Goal: Find specific page/section: Find specific page/section

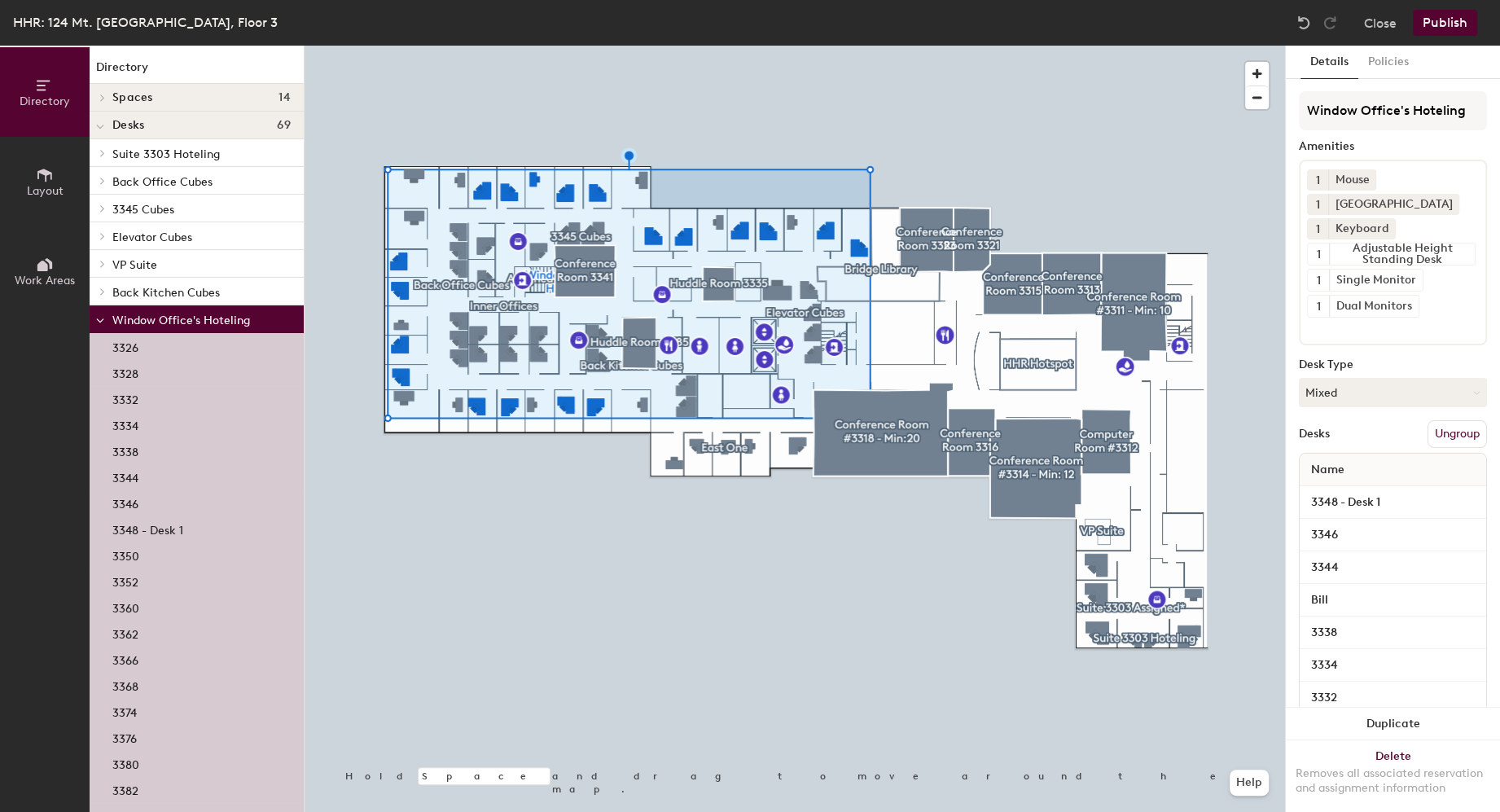
click at [490, 46] on div at bounding box center [795, 46] width 981 height 0
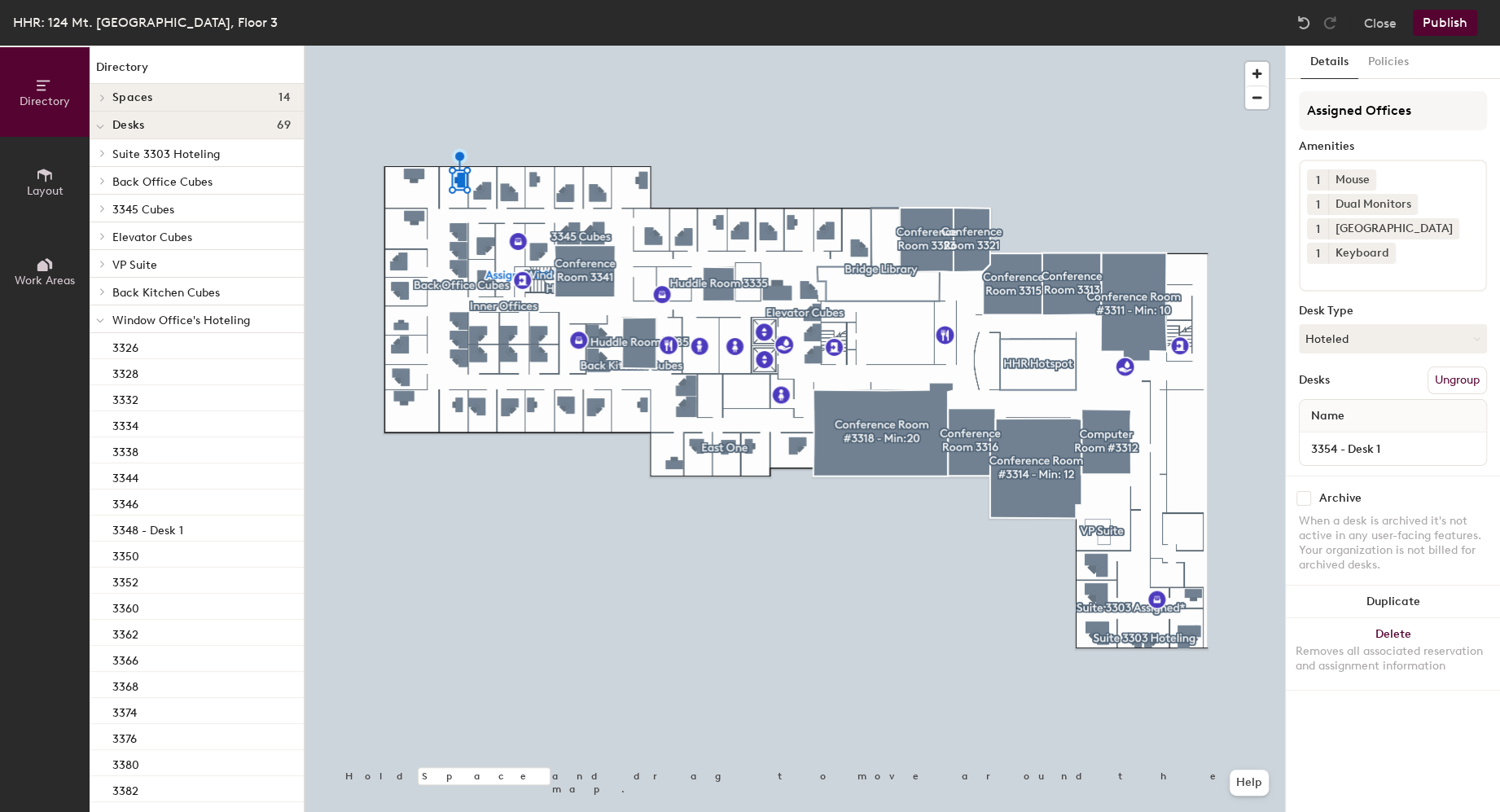
click at [143, 314] on span "Window Office's Hoteling" at bounding box center [180, 320] width 137 height 14
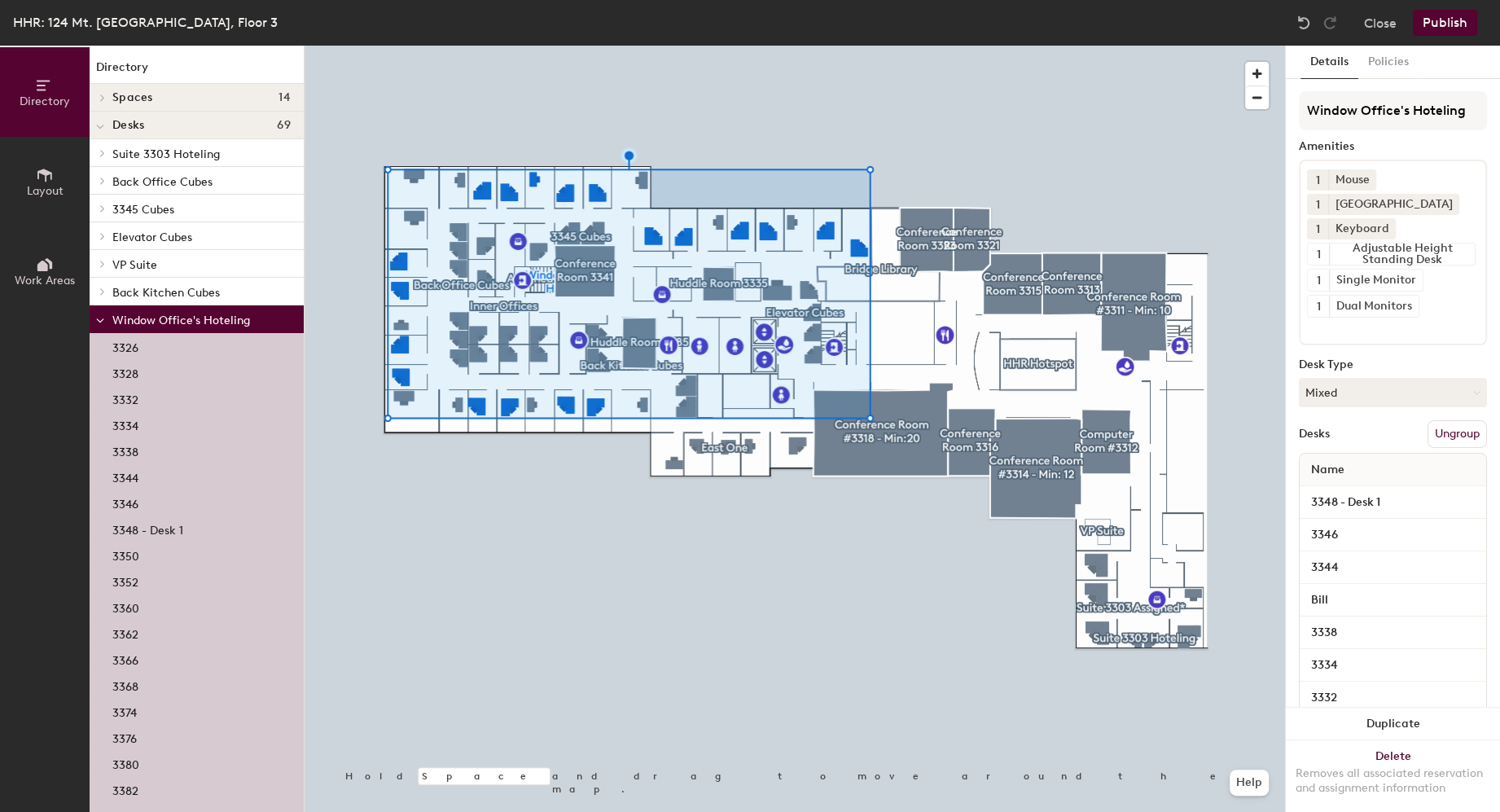
click at [1387, 35] on button "Close" at bounding box center [1379, 22] width 32 height 26
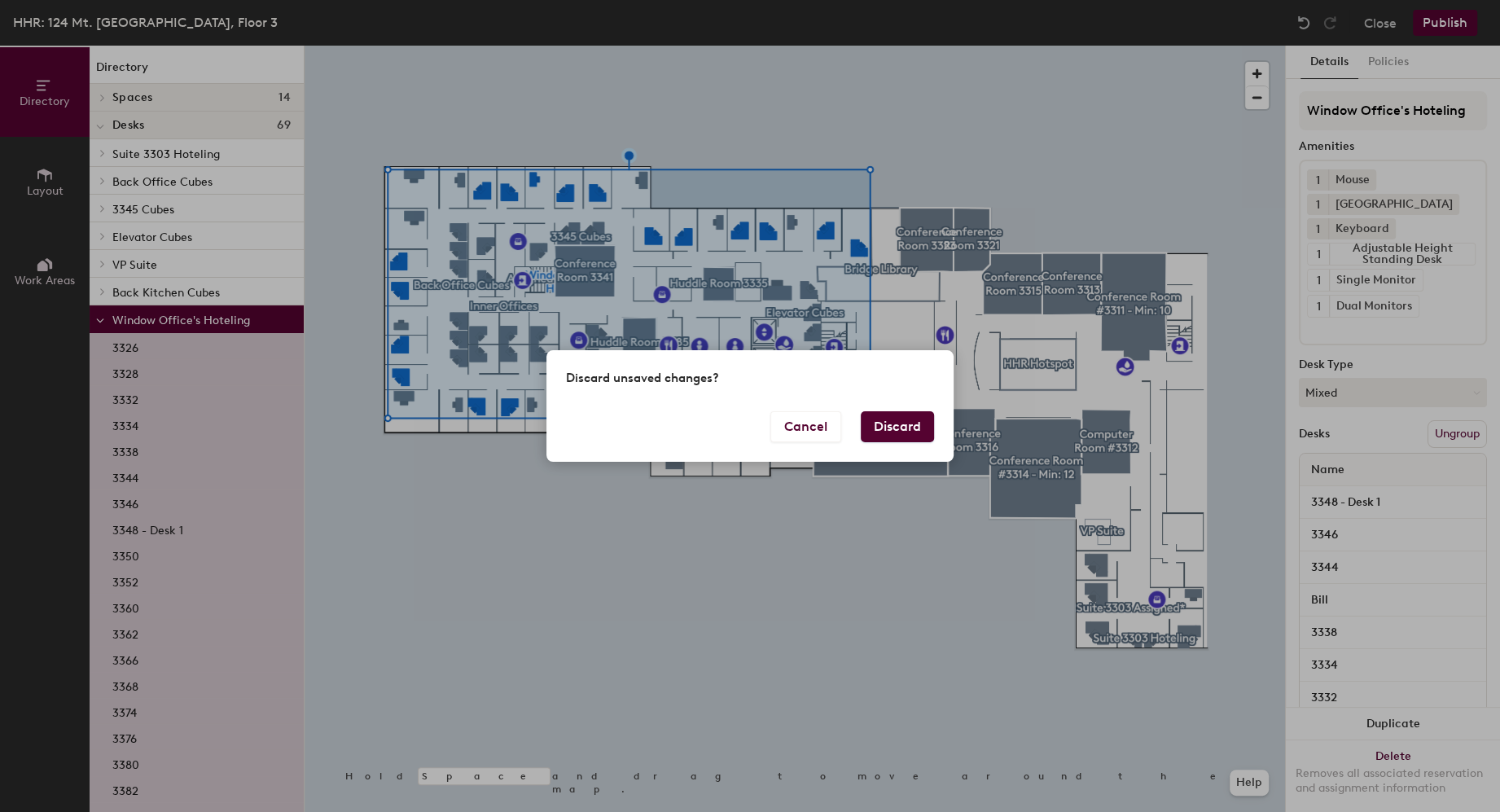
click at [933, 426] on button "Discard" at bounding box center [897, 426] width 73 height 31
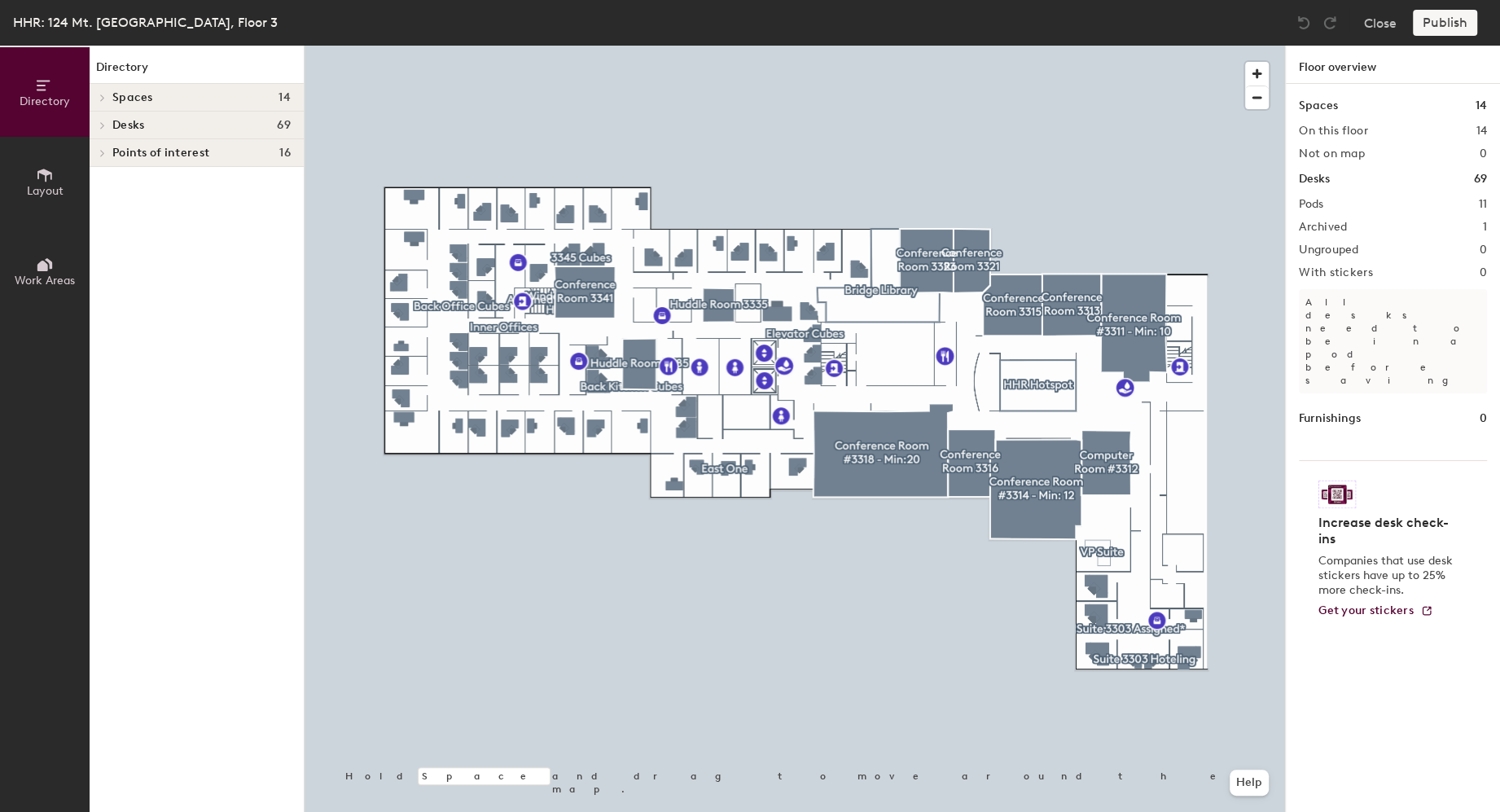
click at [116, 115] on div "Desks 69" at bounding box center [197, 126] width 214 height 27
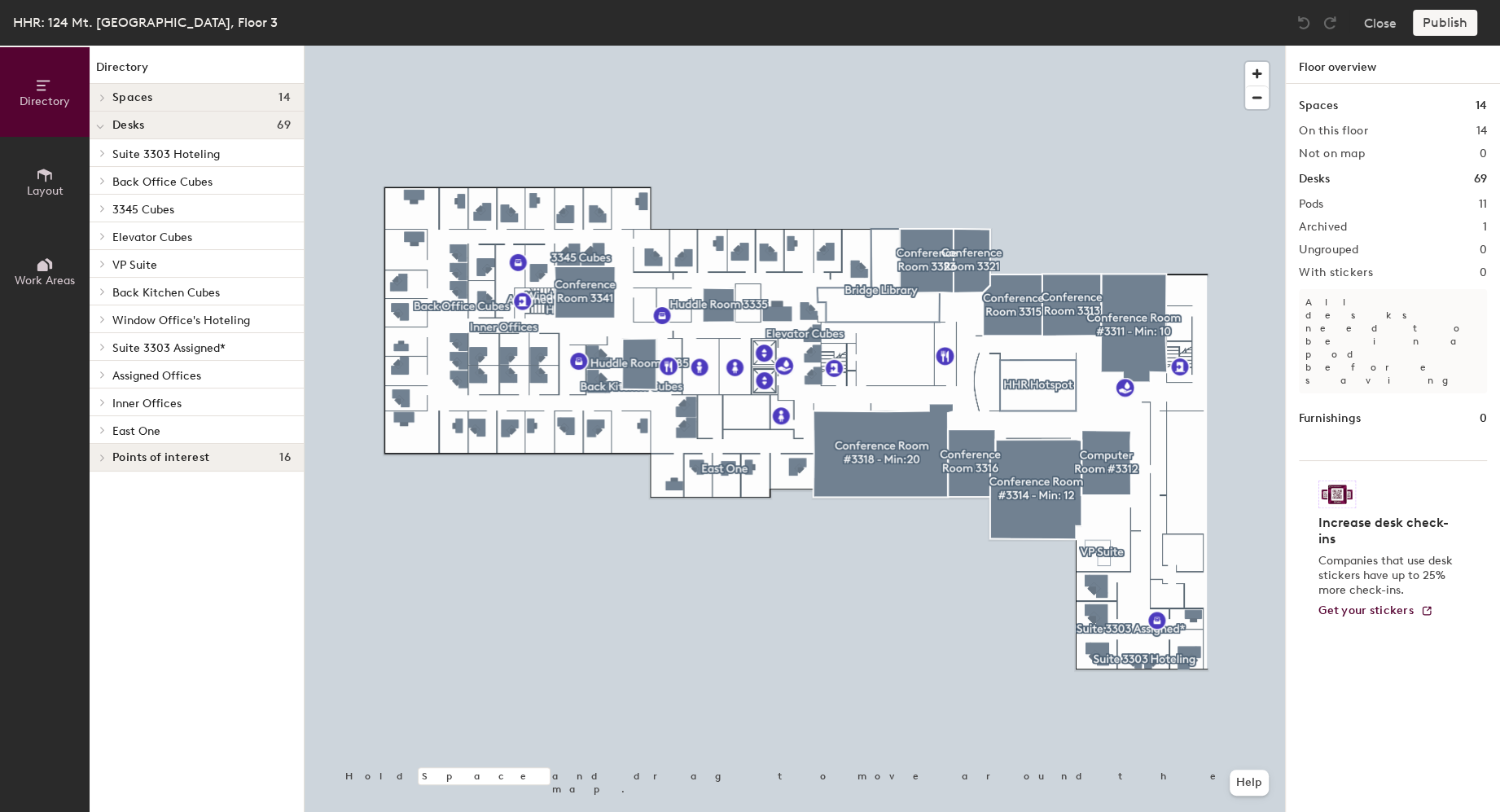
click at [107, 127] on div at bounding box center [100, 126] width 21 height 27
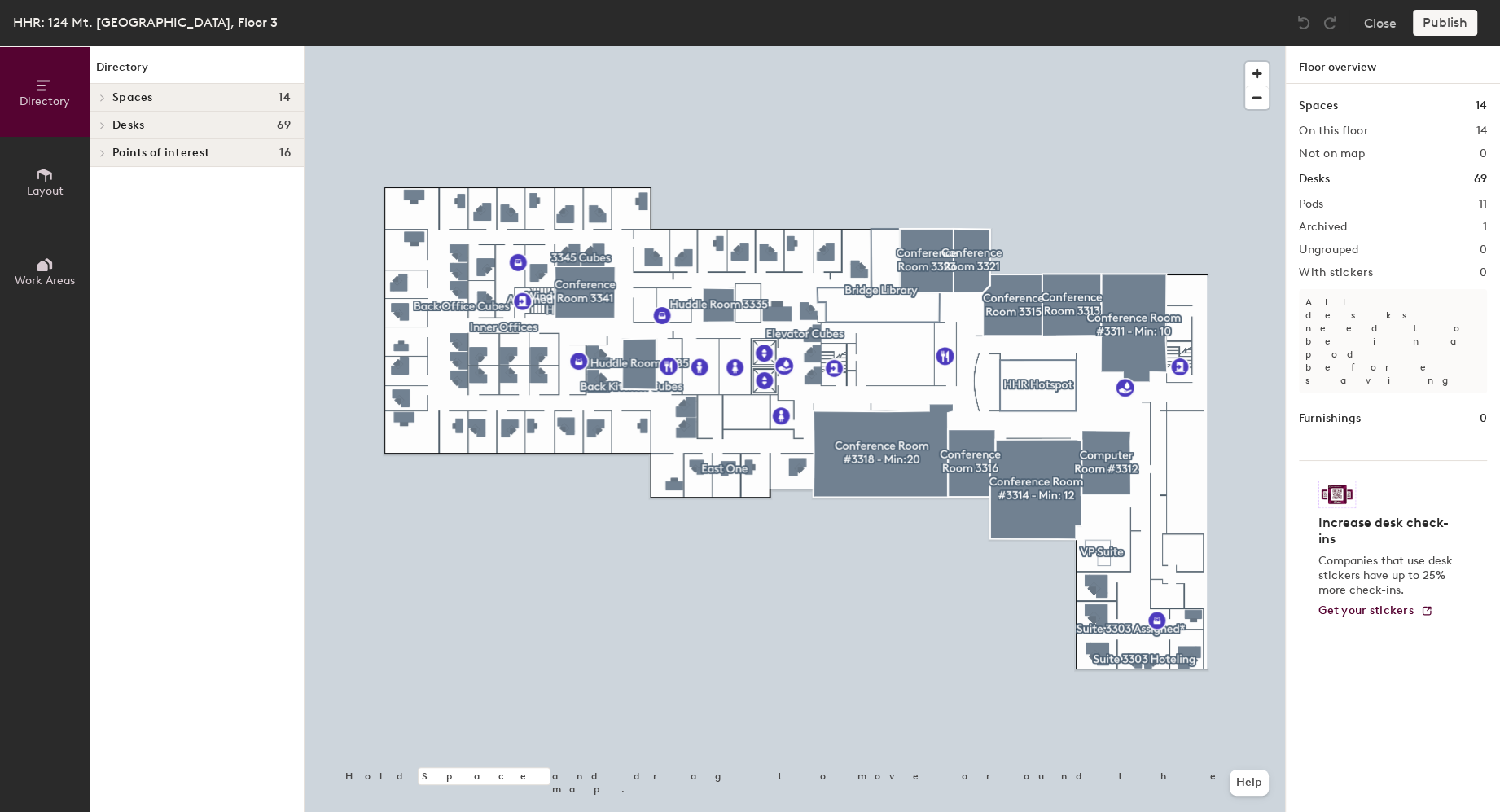
click at [107, 125] on span at bounding box center [101, 126] width 14 height 8
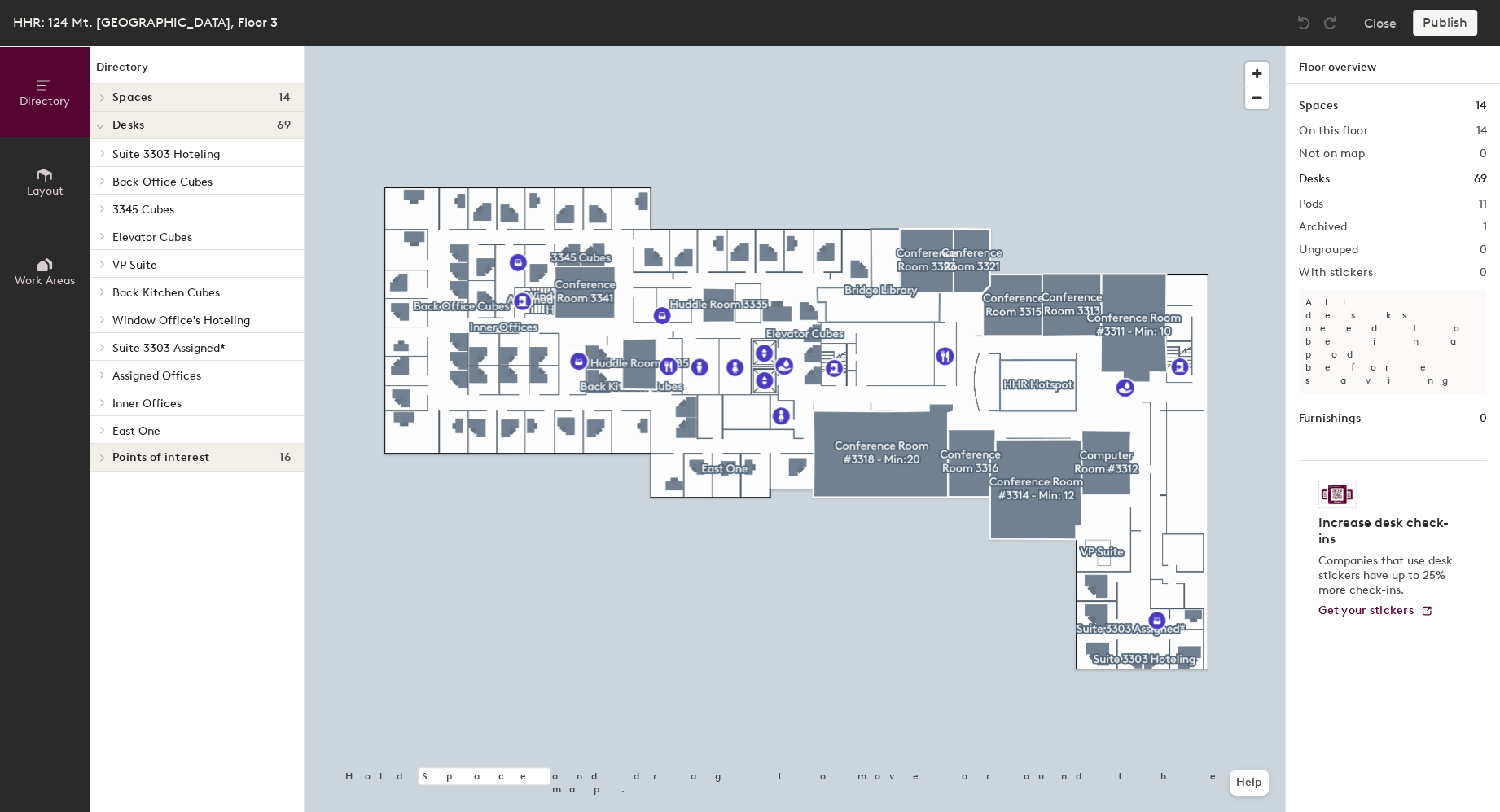
click at [136, 152] on span "Suite 3303 Hoteling" at bounding box center [166, 154] width 107 height 14
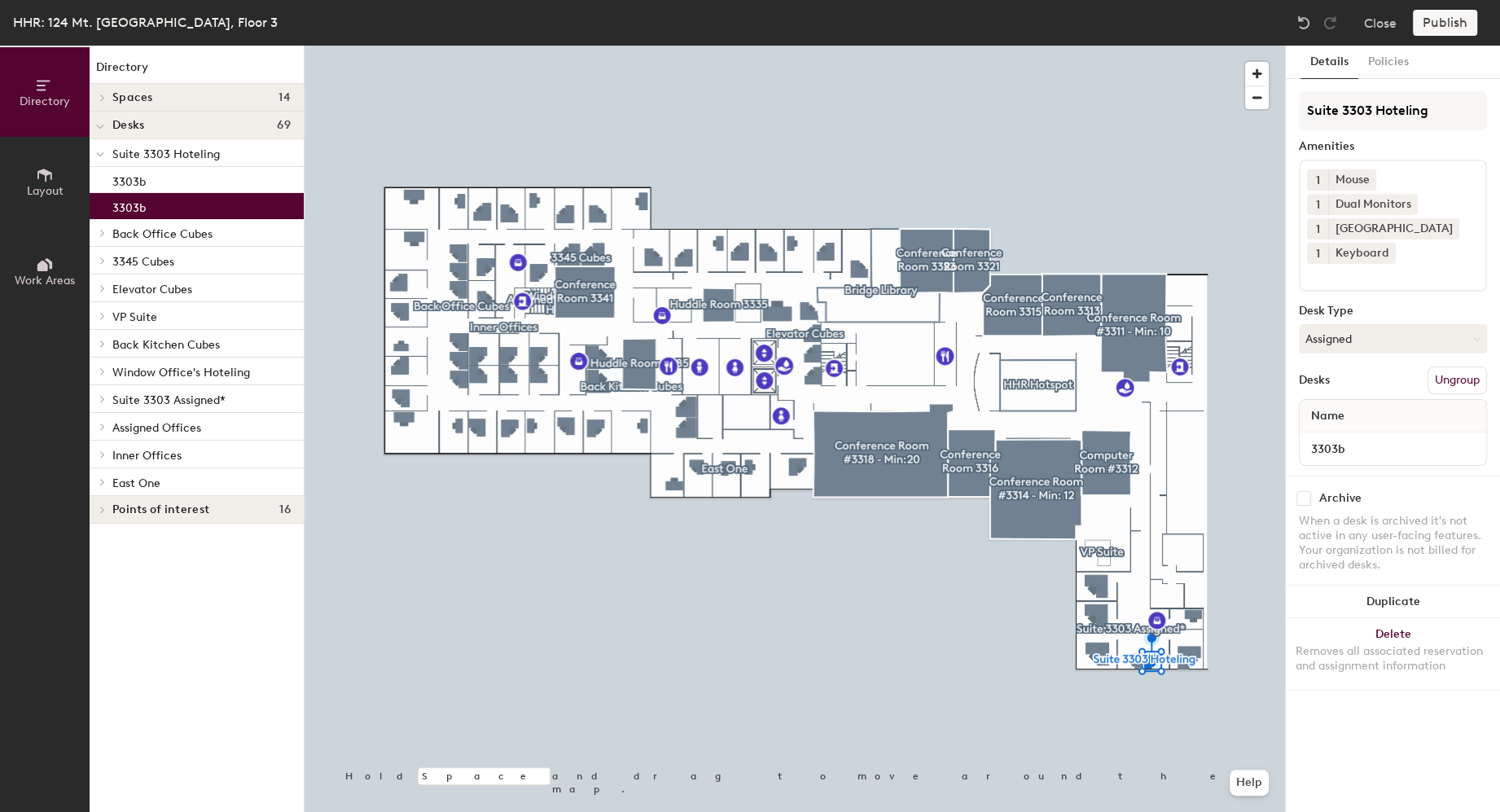
click at [206, 232] on span "Back Office Cubes" at bounding box center [162, 234] width 100 height 14
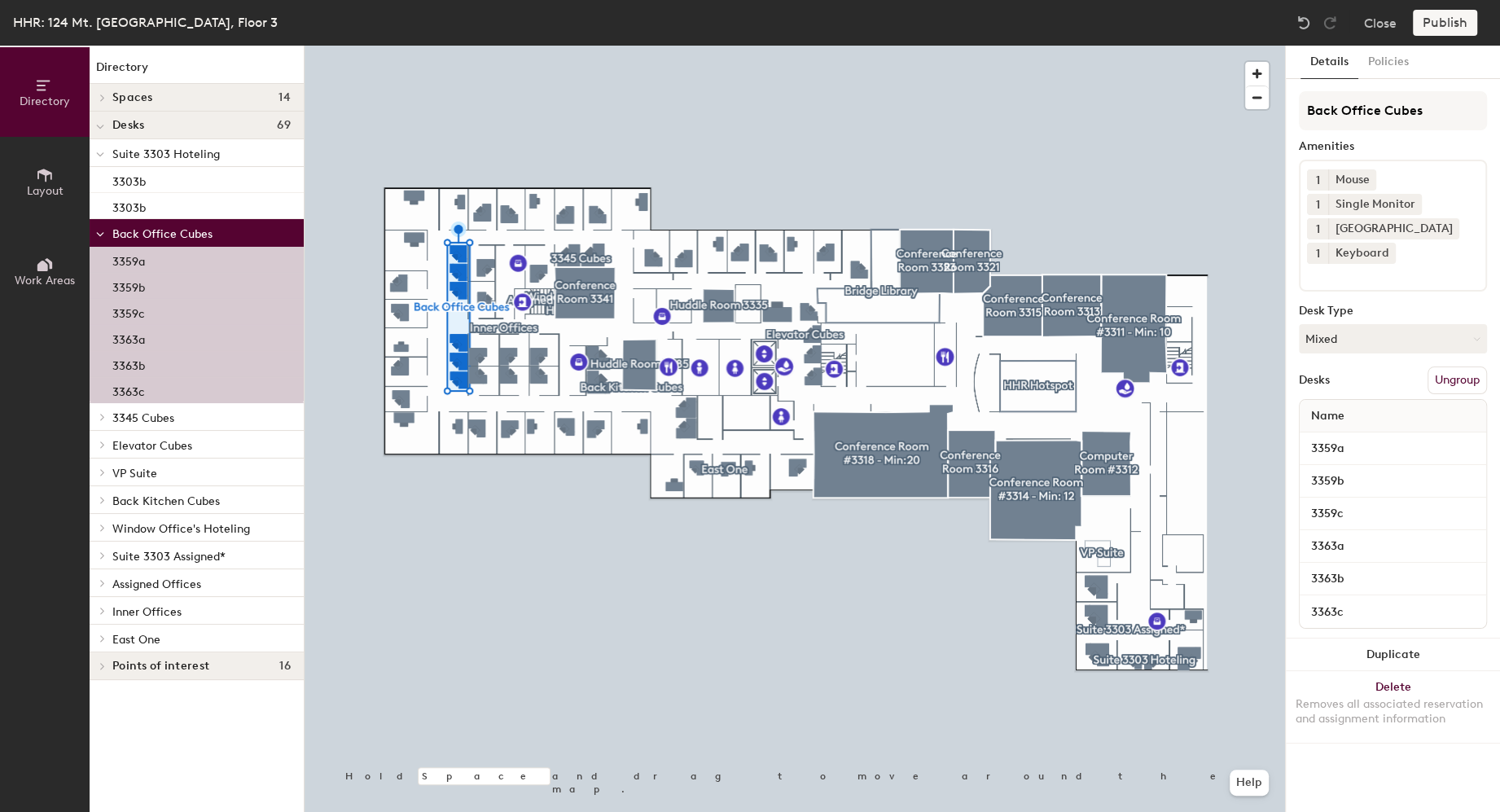
click at [205, 421] on p "3345 Cubes" at bounding box center [201, 417] width 178 height 21
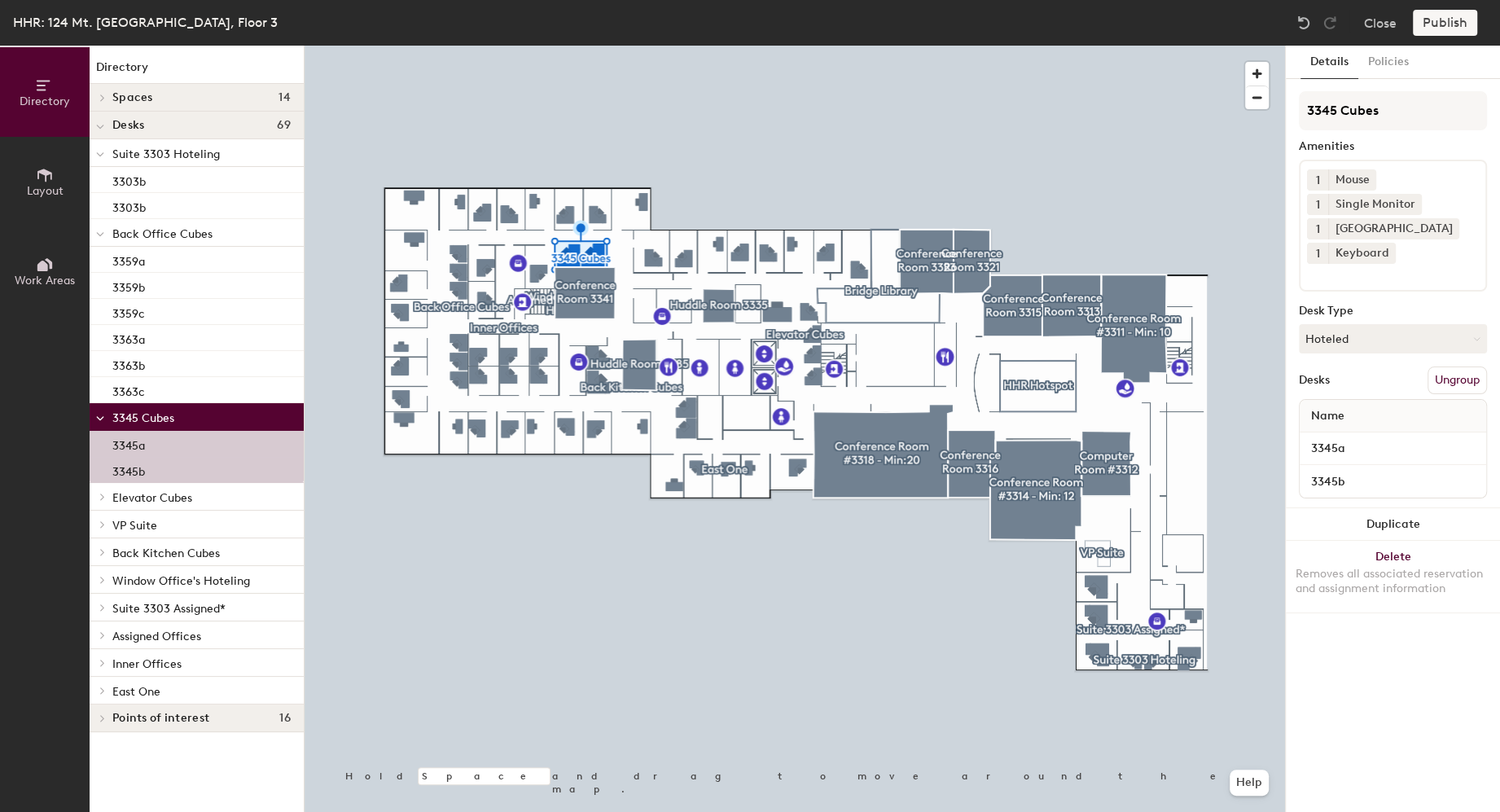
click at [473, 46] on div at bounding box center [795, 46] width 981 height 0
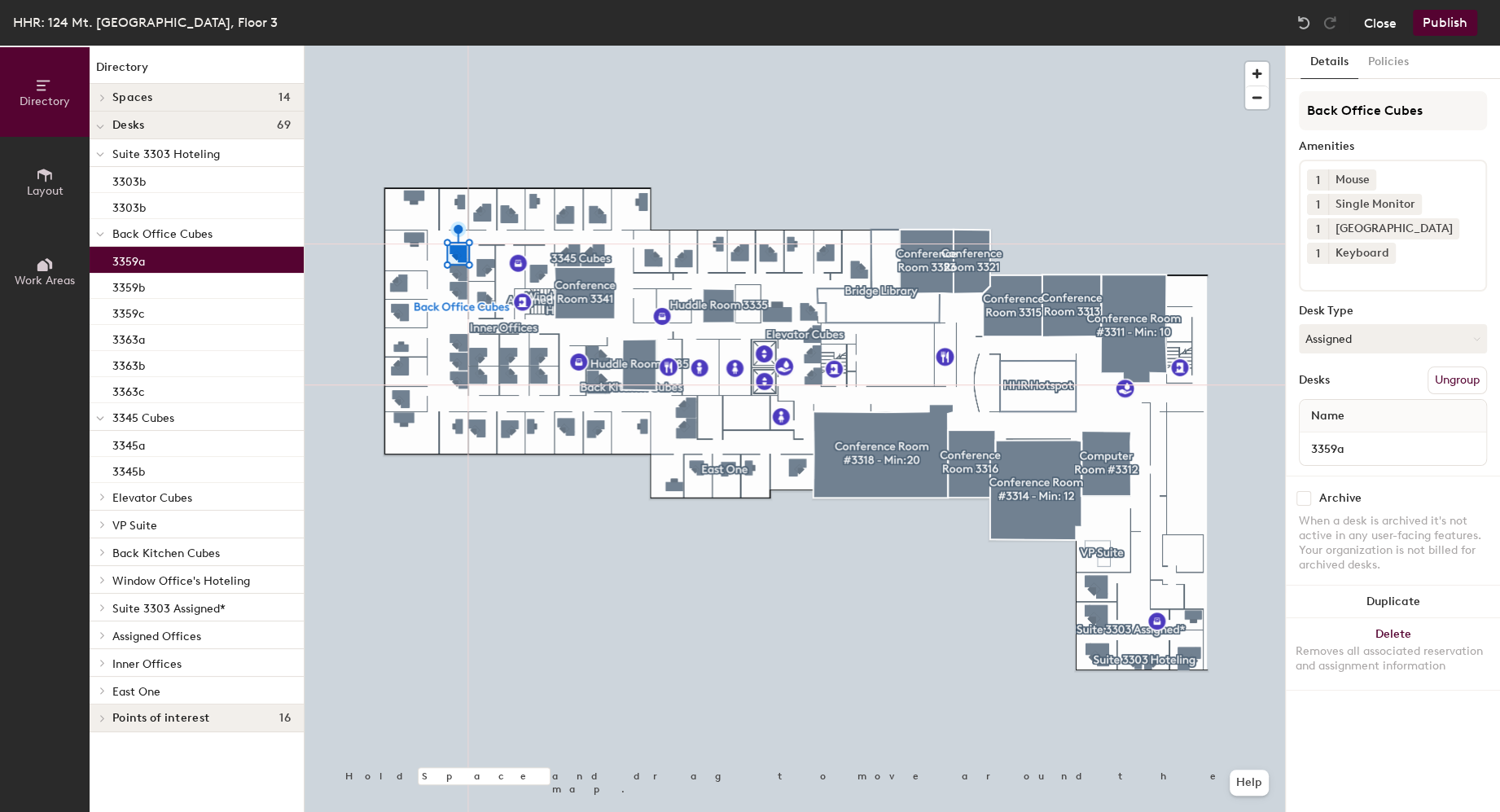
click at [1387, 14] on button "Close" at bounding box center [1379, 22] width 32 height 26
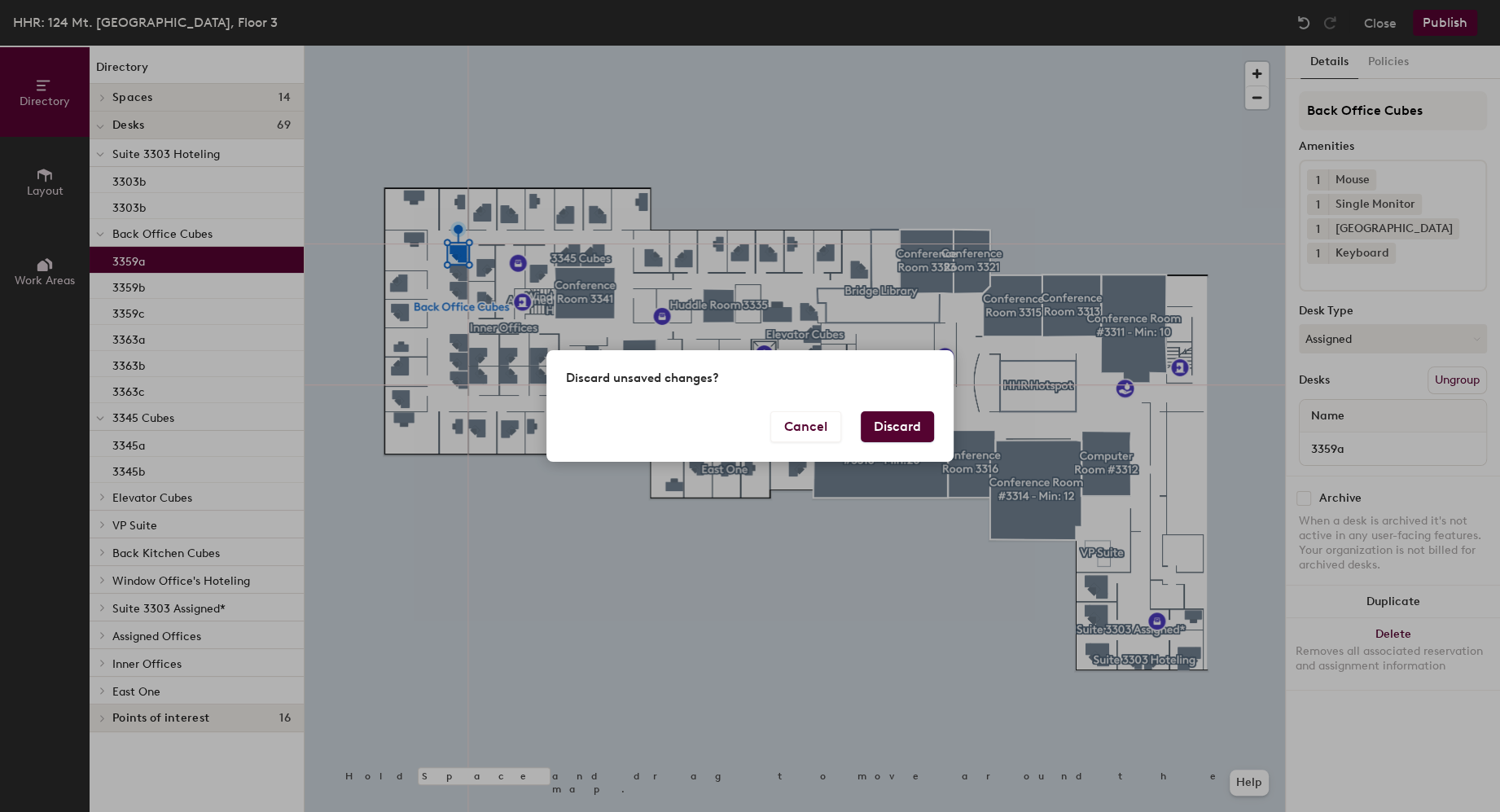
click at [912, 424] on button "Discard" at bounding box center [897, 426] width 73 height 31
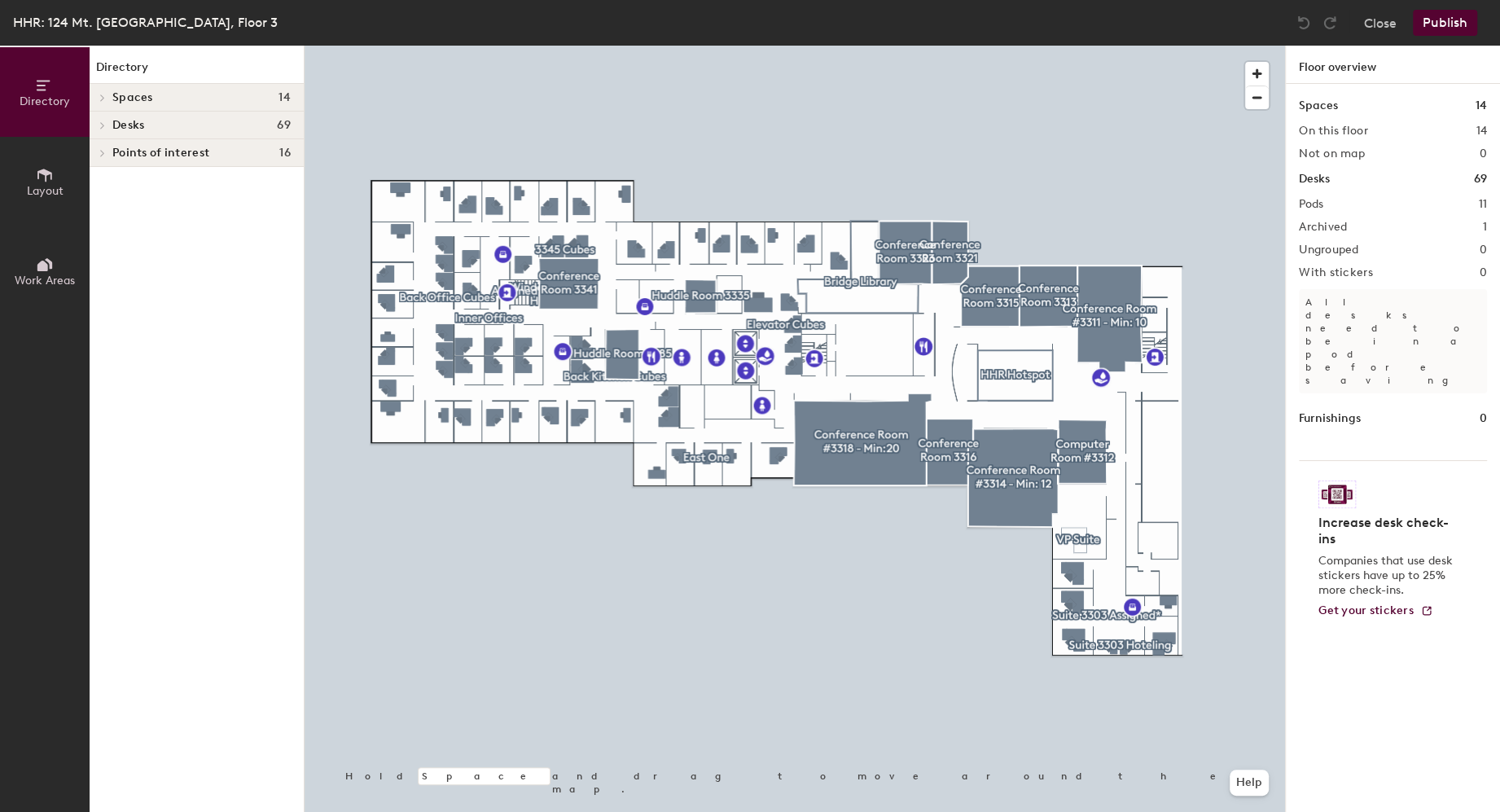
click at [117, 129] on span "Desks" at bounding box center [128, 125] width 32 height 13
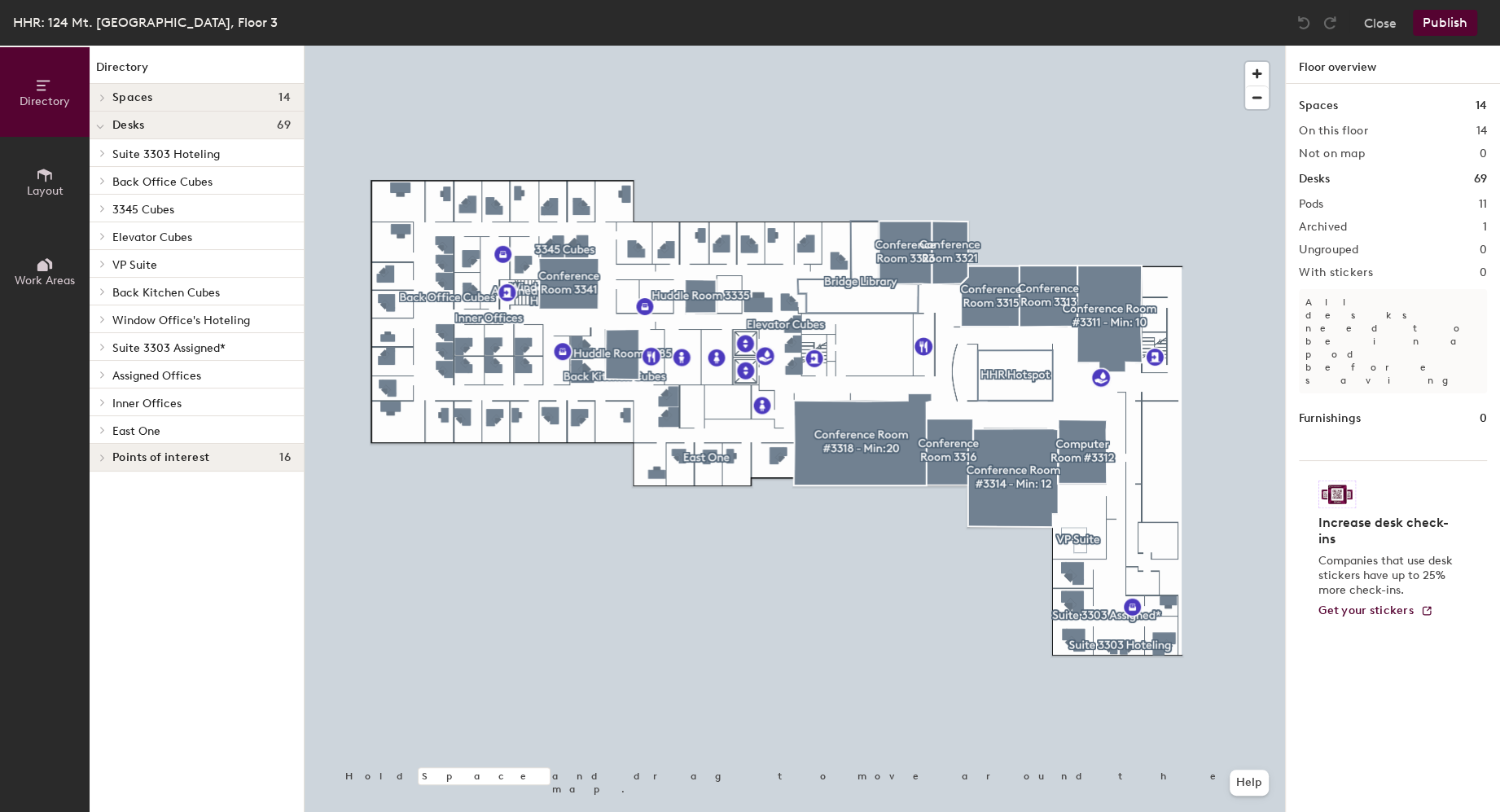
click at [141, 420] on p "East One" at bounding box center [201, 430] width 178 height 21
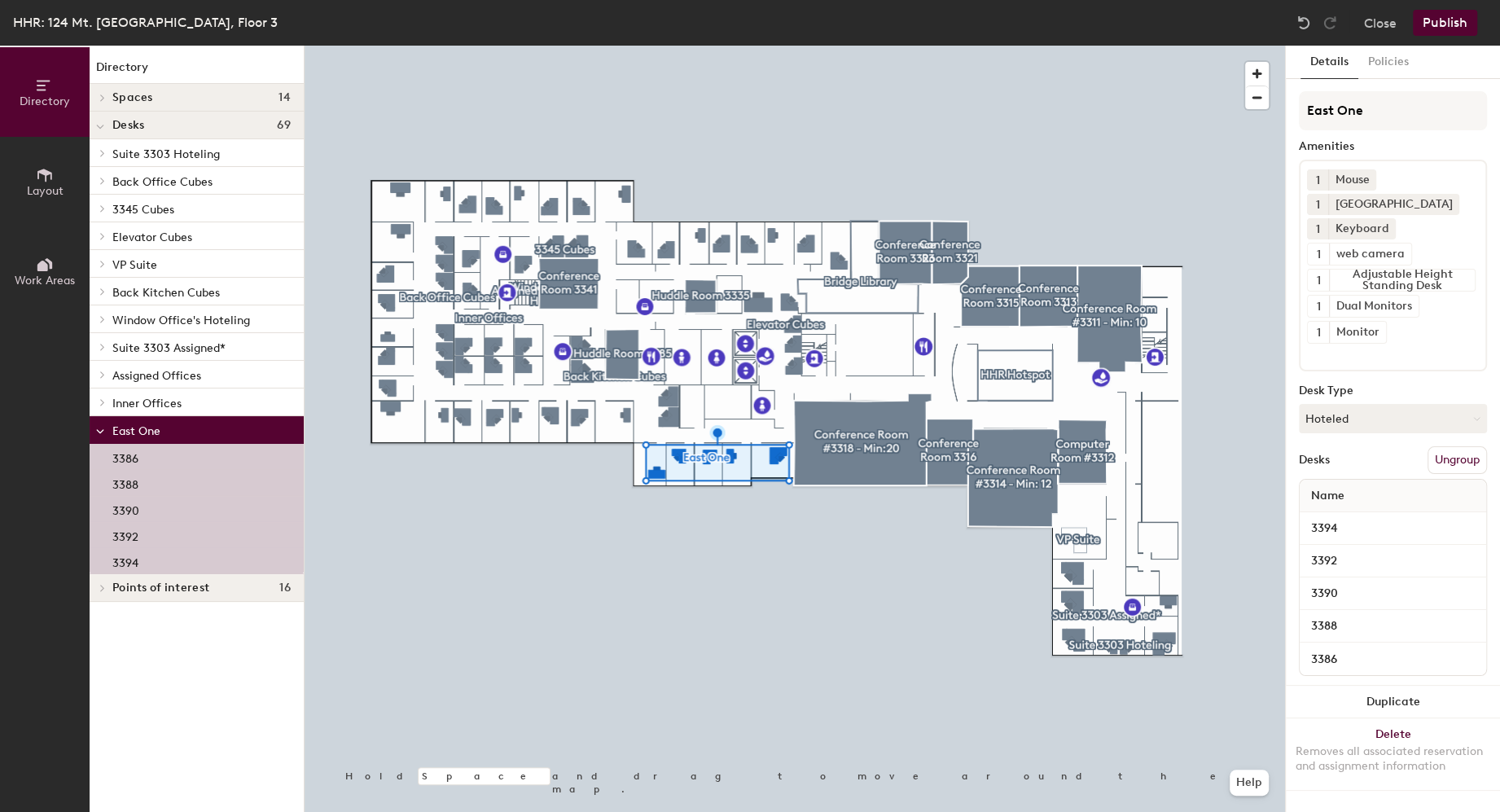
click at [114, 402] on span "Inner Offices" at bounding box center [146, 403] width 69 height 14
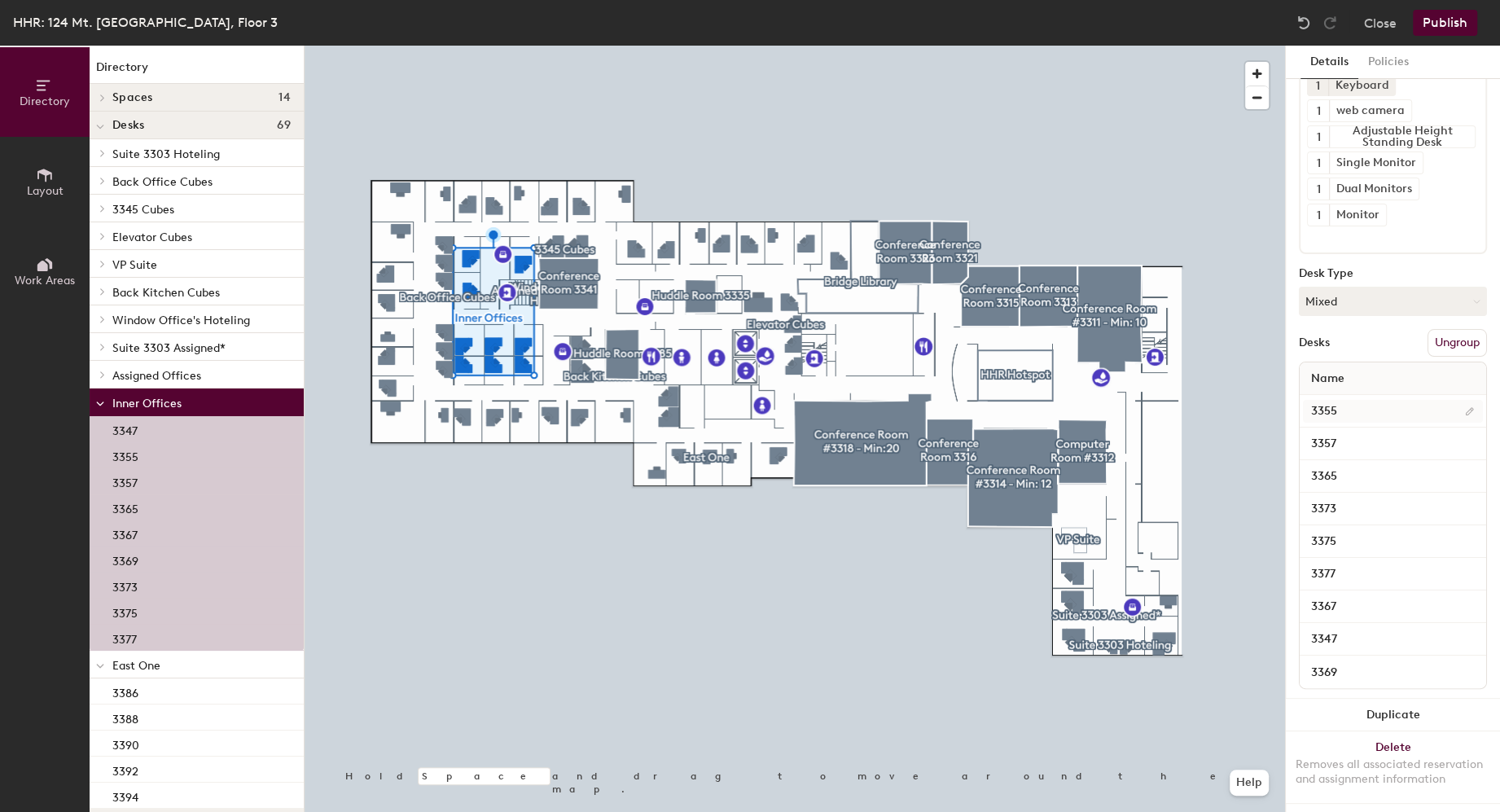
scroll to position [142, 0]
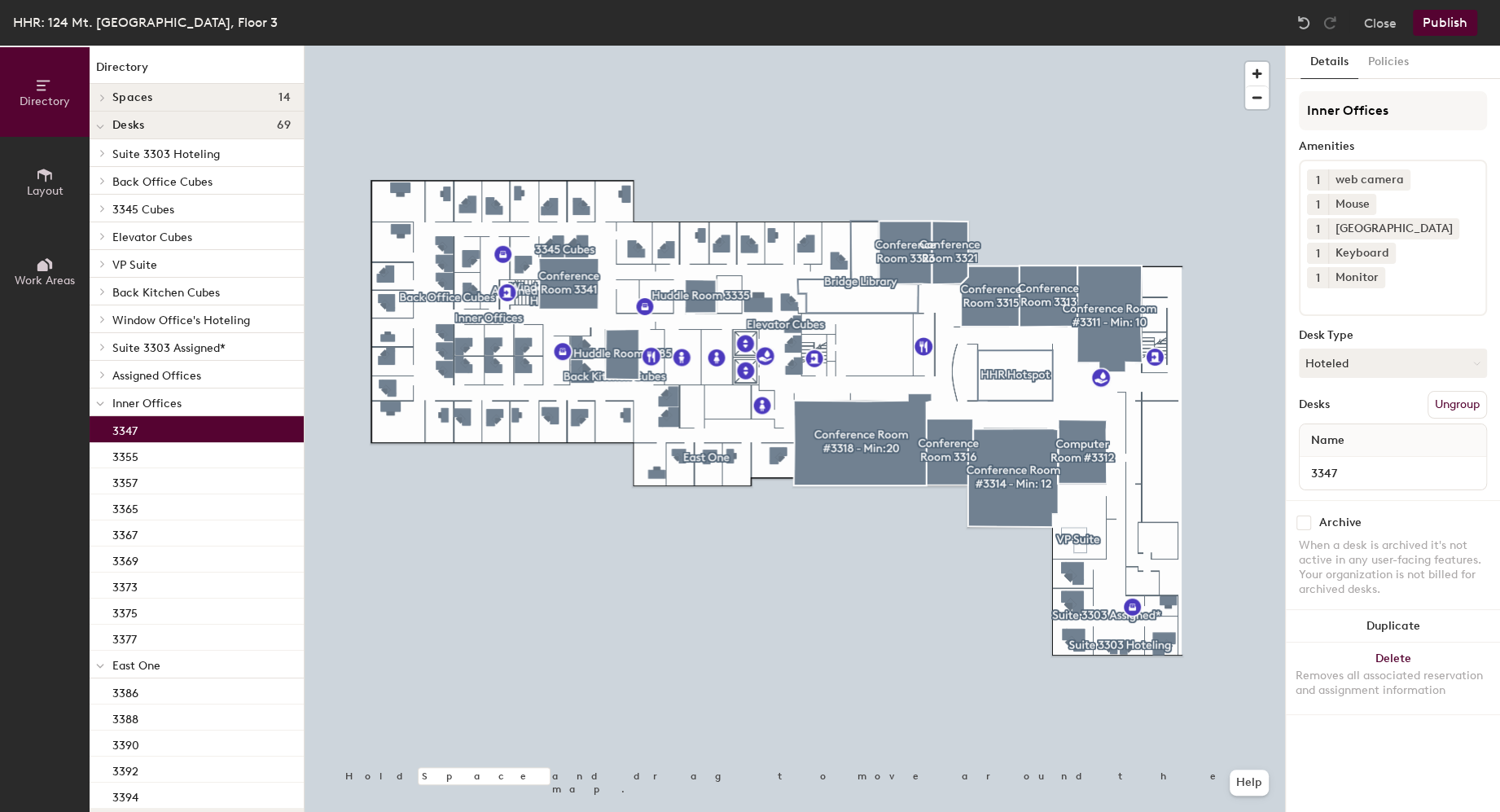
click at [144, 419] on div "3347" at bounding box center [197, 428] width 214 height 26
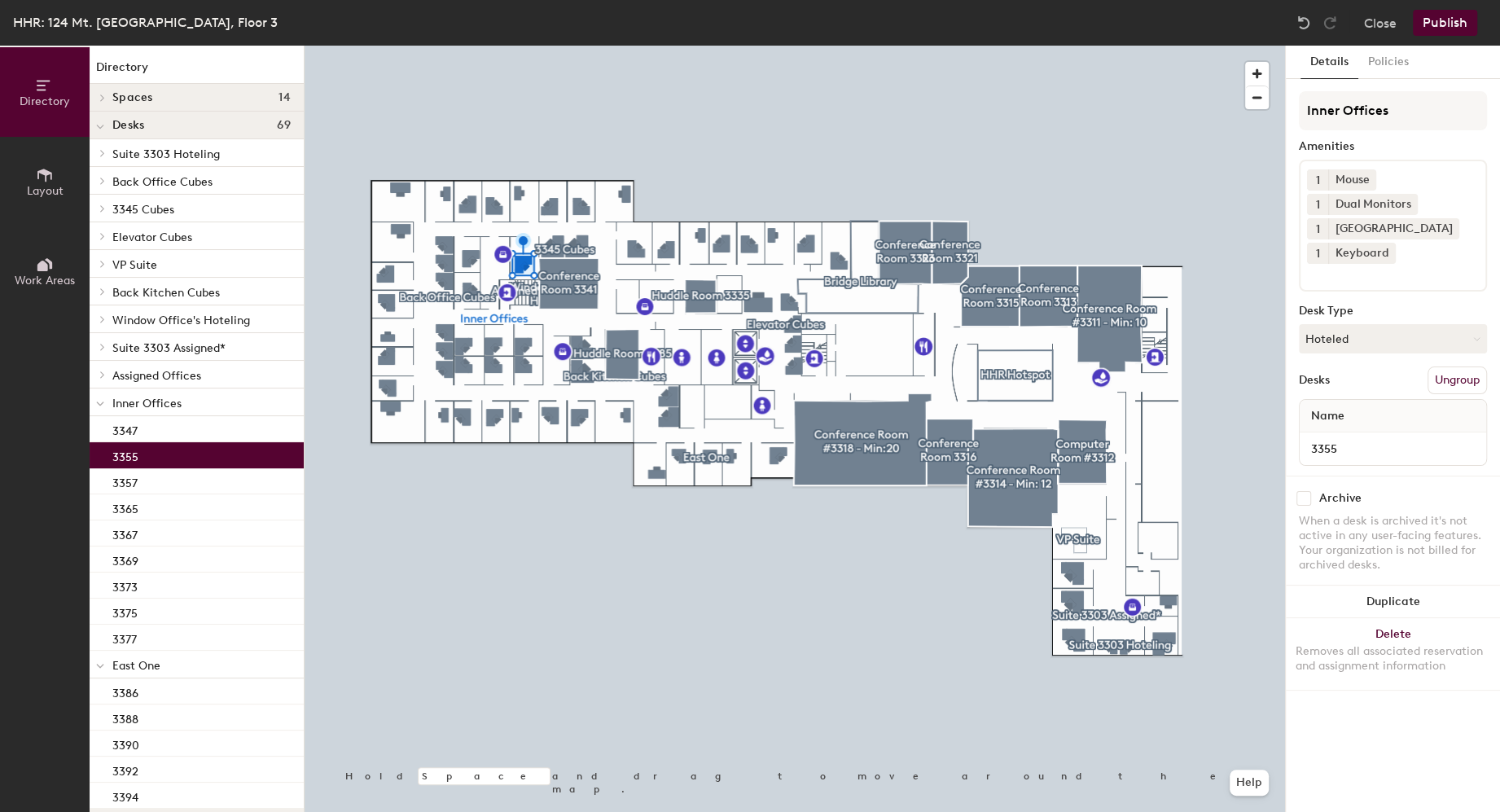
click at [145, 462] on div "3355" at bounding box center [197, 455] width 214 height 26
click at [167, 426] on div "3347" at bounding box center [197, 428] width 214 height 26
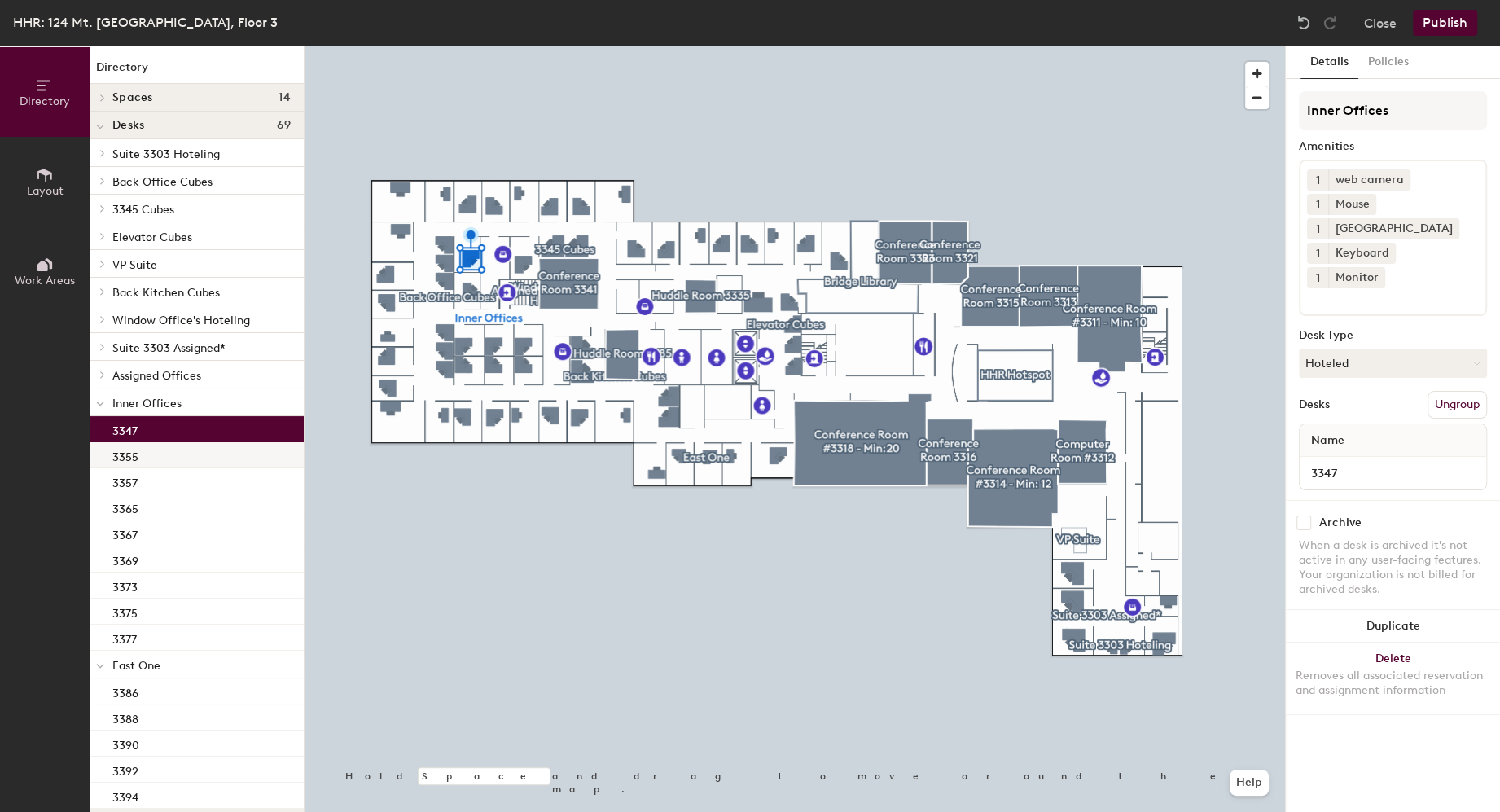
click at [169, 446] on div "3355" at bounding box center [197, 455] width 214 height 26
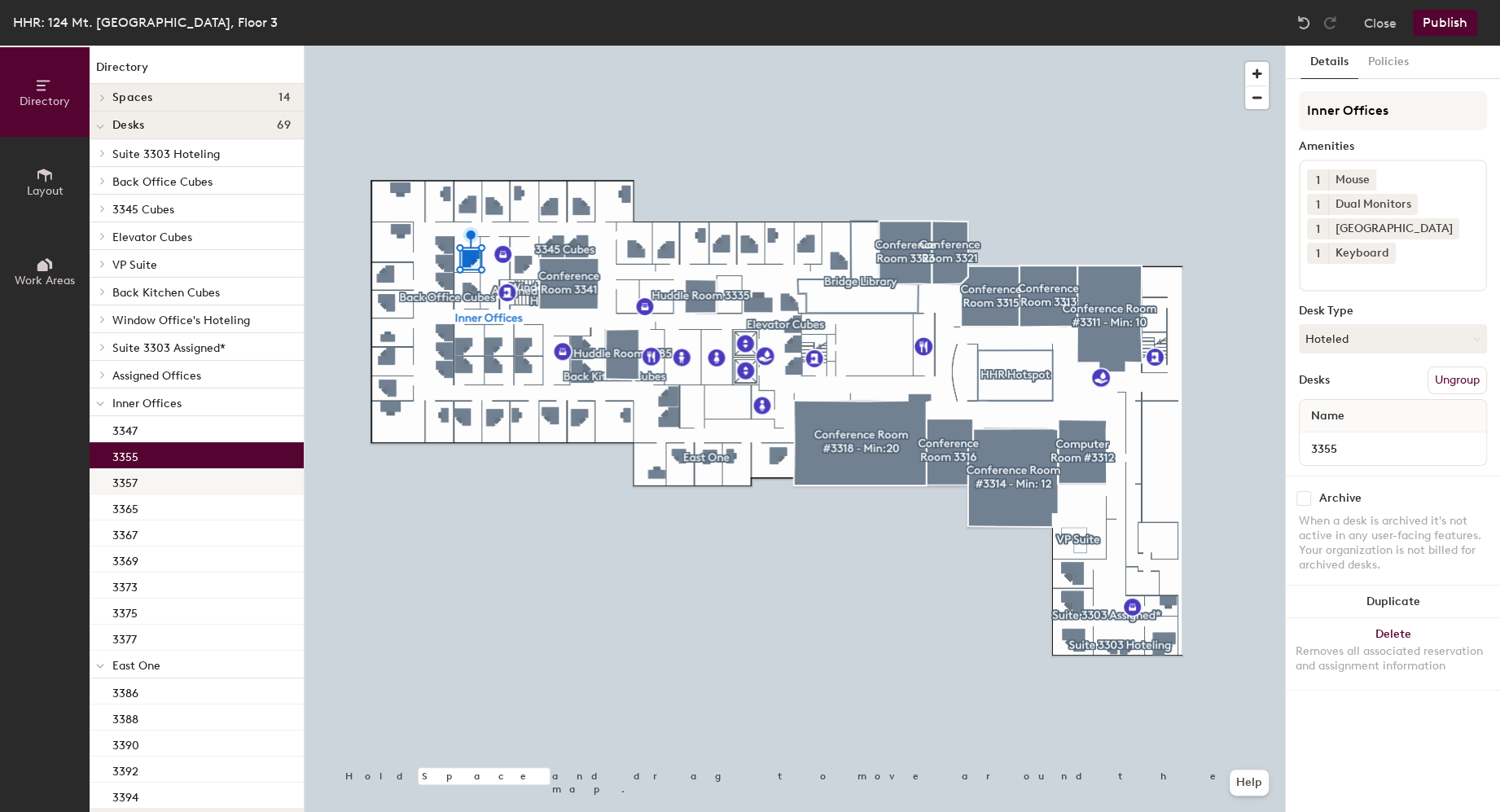
click at [170, 489] on div "3357" at bounding box center [197, 481] width 214 height 26
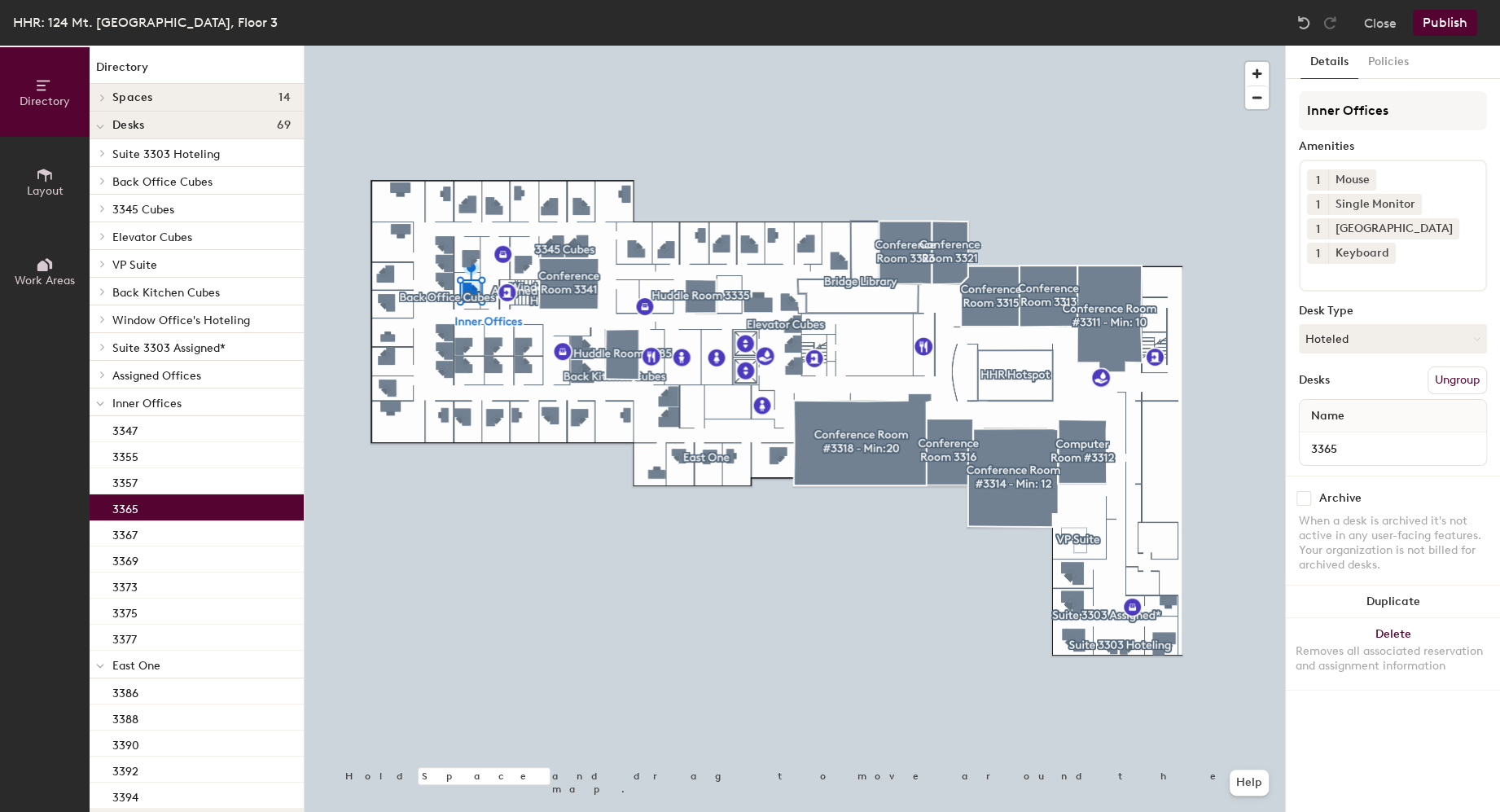
click at [181, 501] on div "3365" at bounding box center [197, 507] width 214 height 26
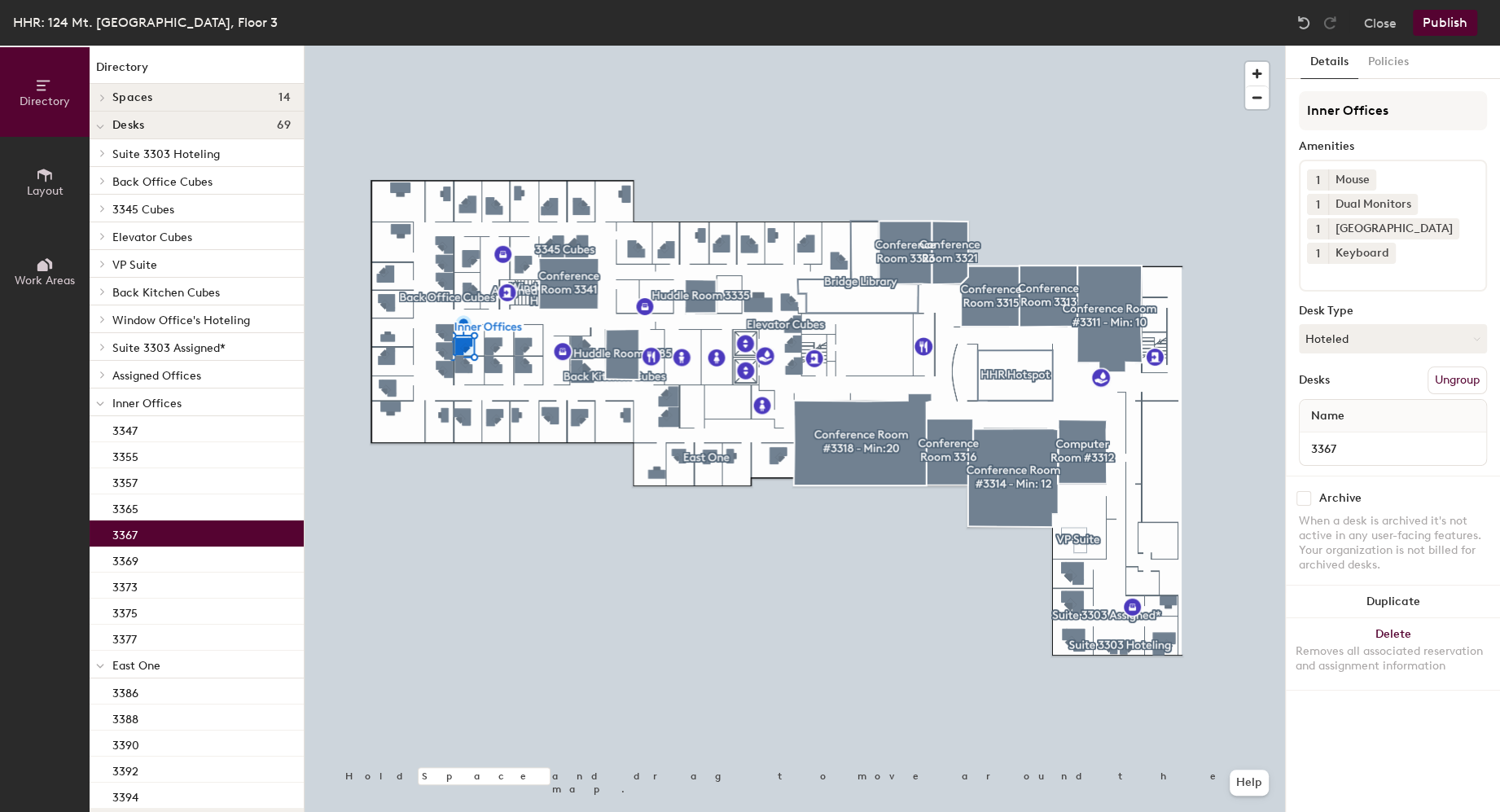
click at [172, 528] on div "3367" at bounding box center [197, 533] width 214 height 26
click at [183, 554] on div "3369" at bounding box center [197, 559] width 214 height 26
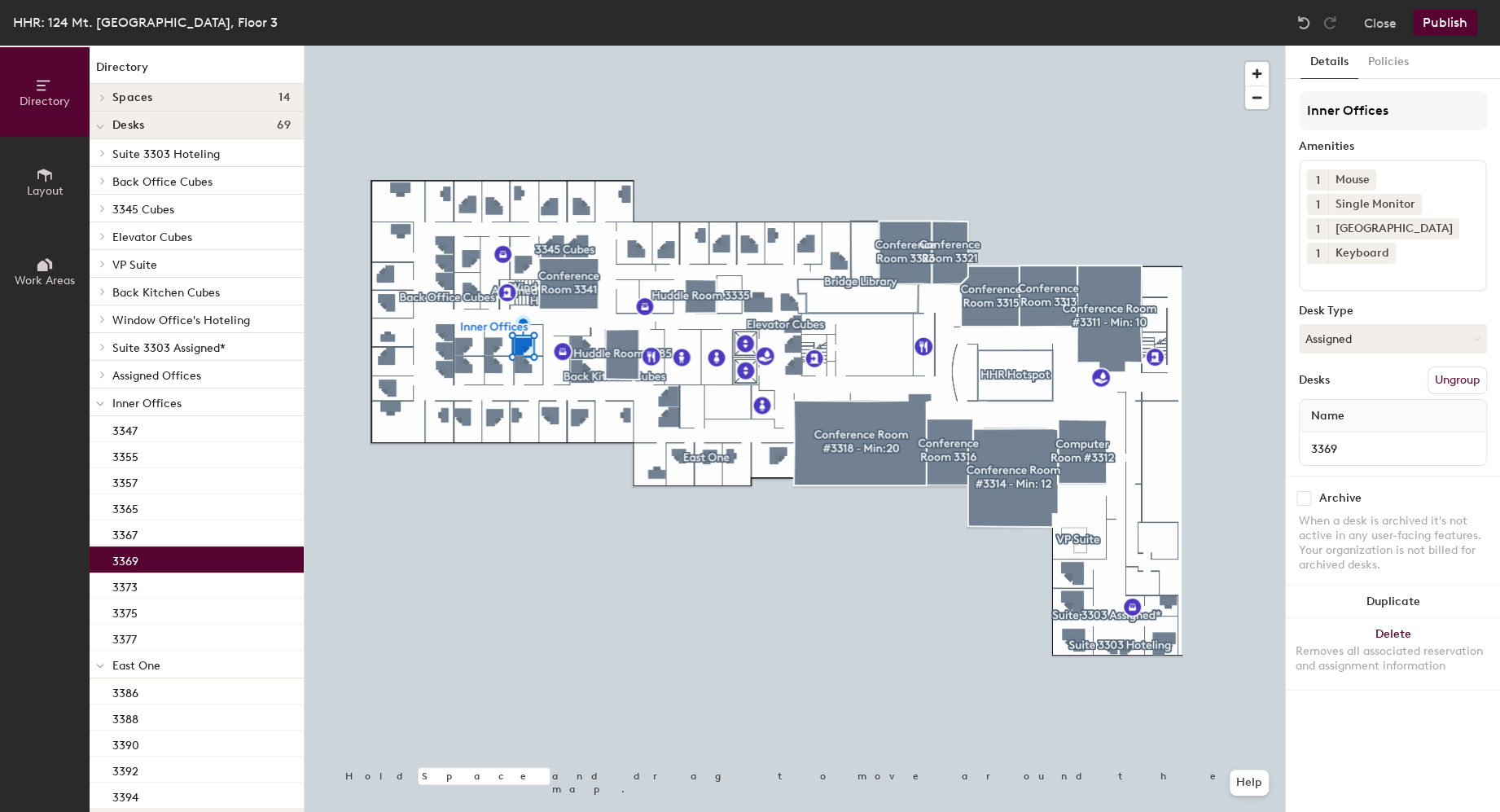
click at [460, 46] on div at bounding box center [795, 46] width 981 height 0
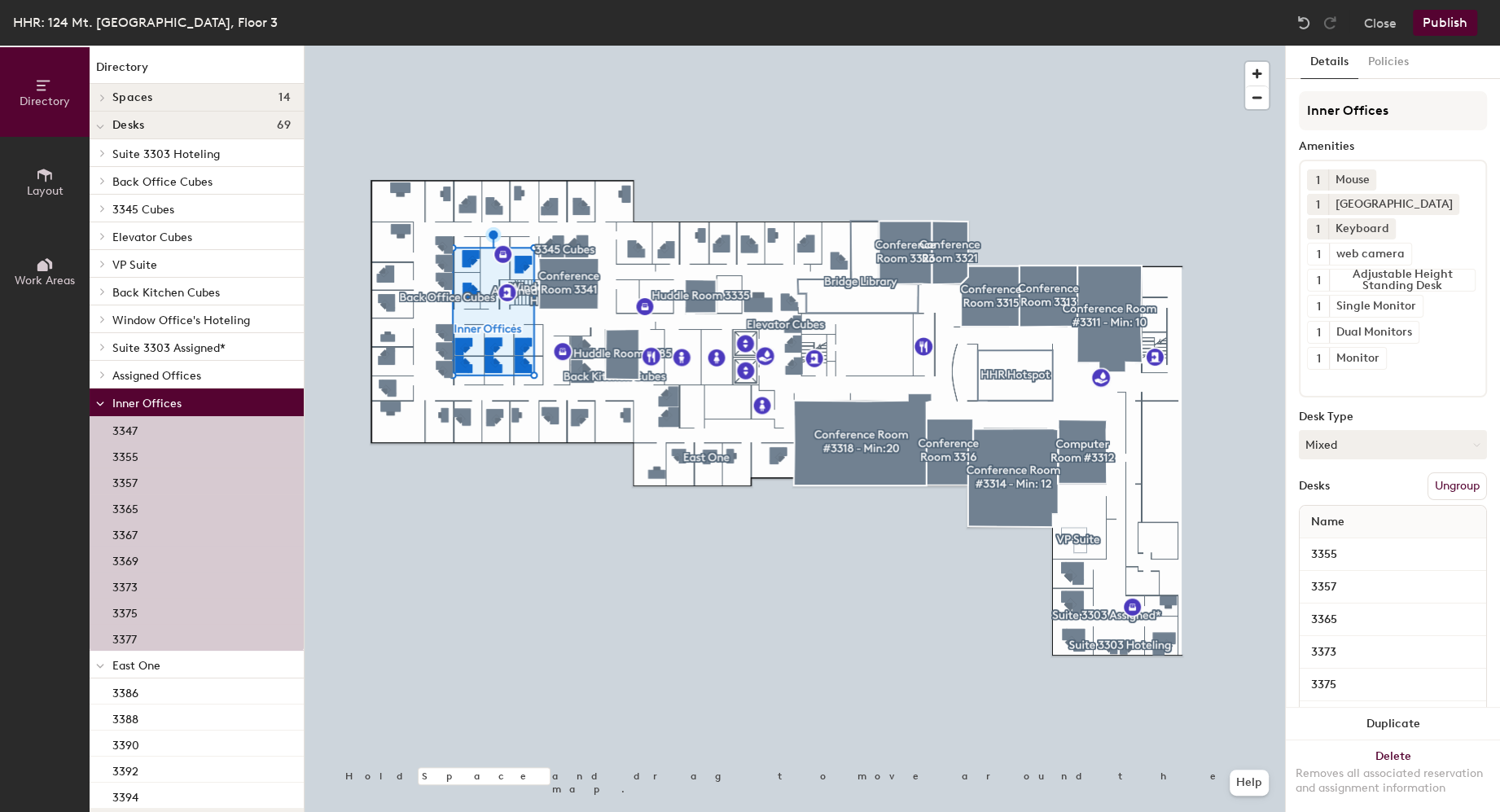
click at [190, 490] on div "3357" at bounding box center [197, 481] width 214 height 26
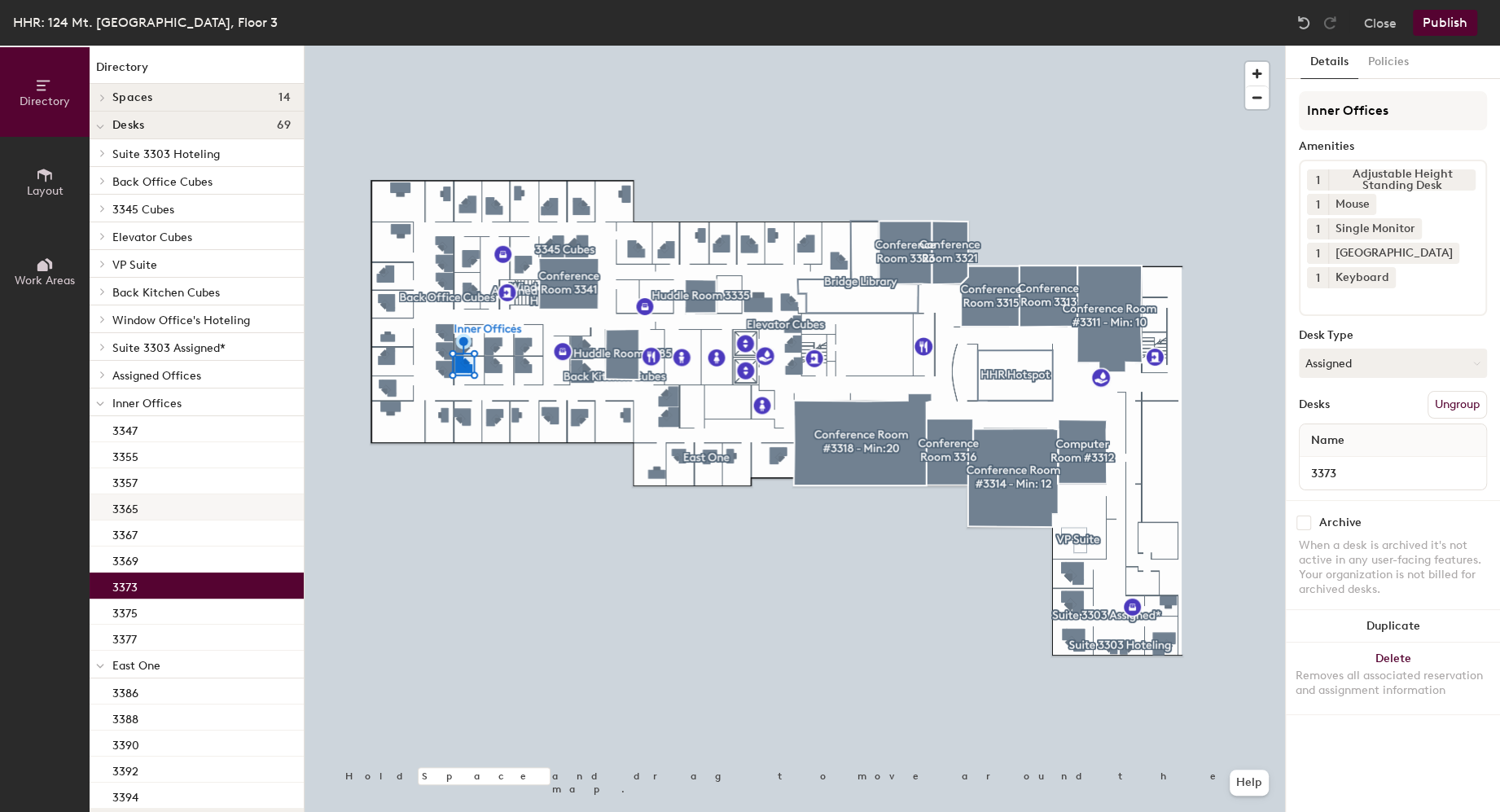
click at [519, 46] on div at bounding box center [795, 46] width 981 height 0
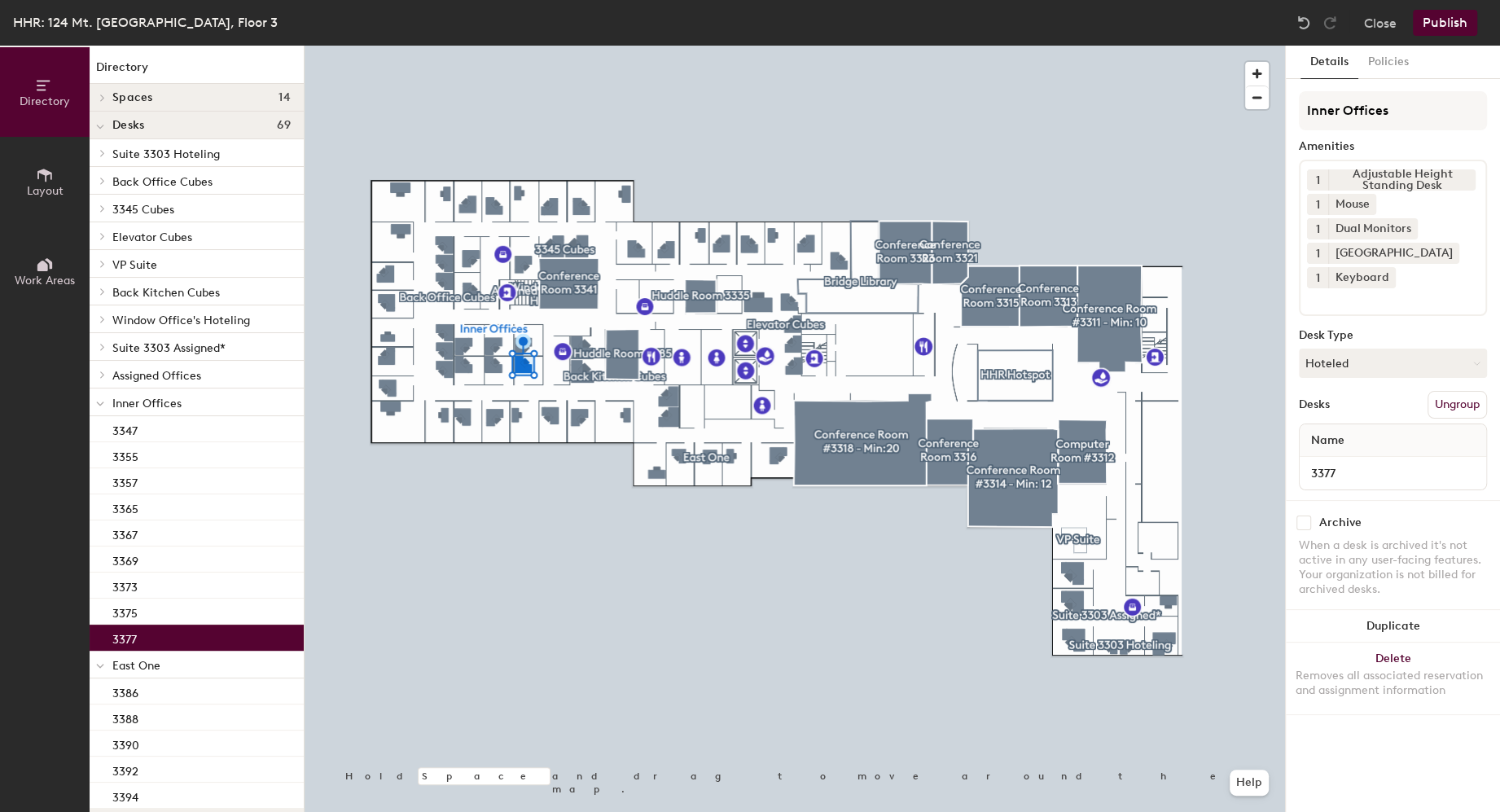
click at [106, 393] on div at bounding box center [100, 402] width 21 height 27
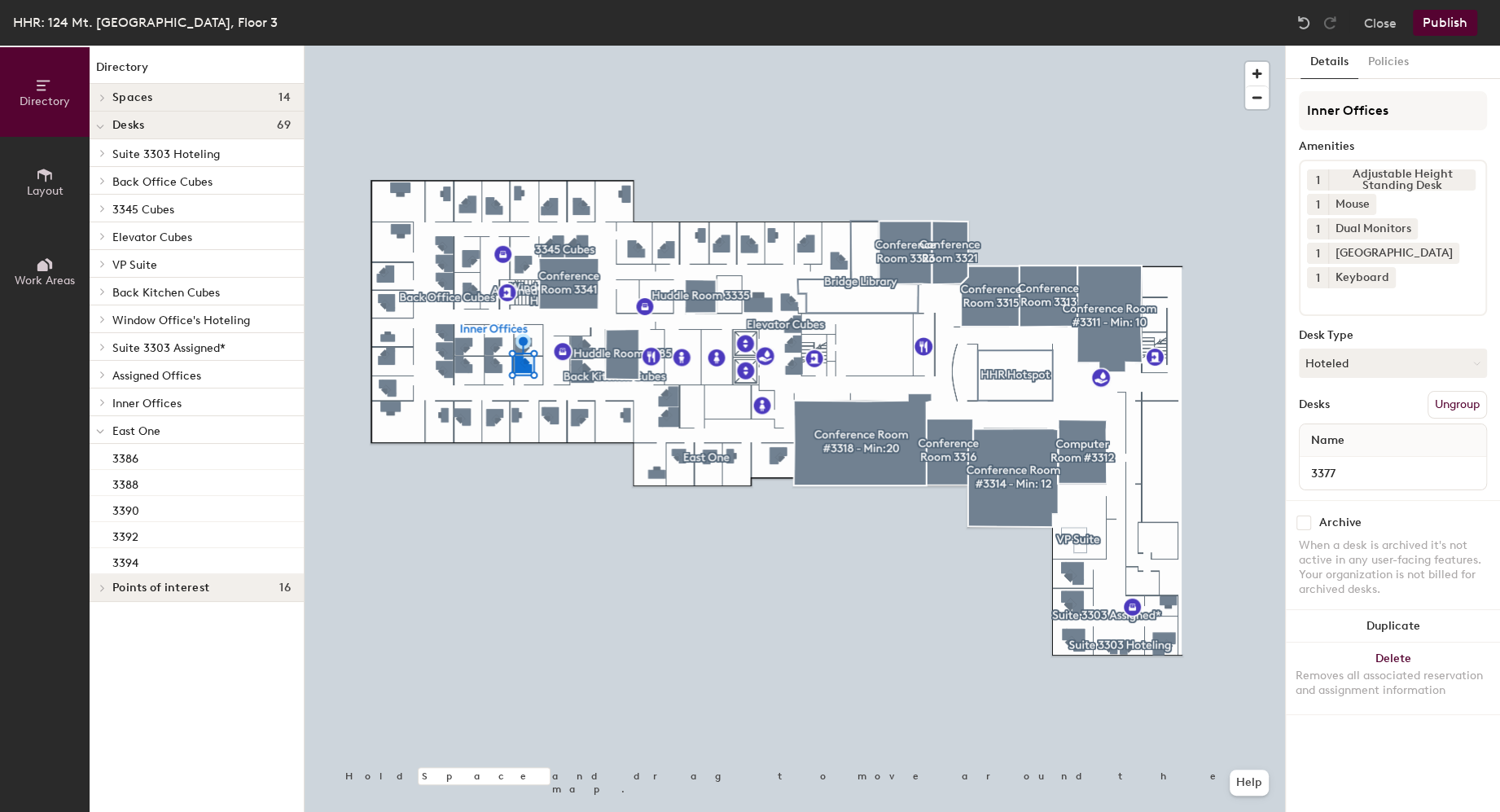
click at [158, 406] on span "Inner Offices" at bounding box center [146, 403] width 69 height 14
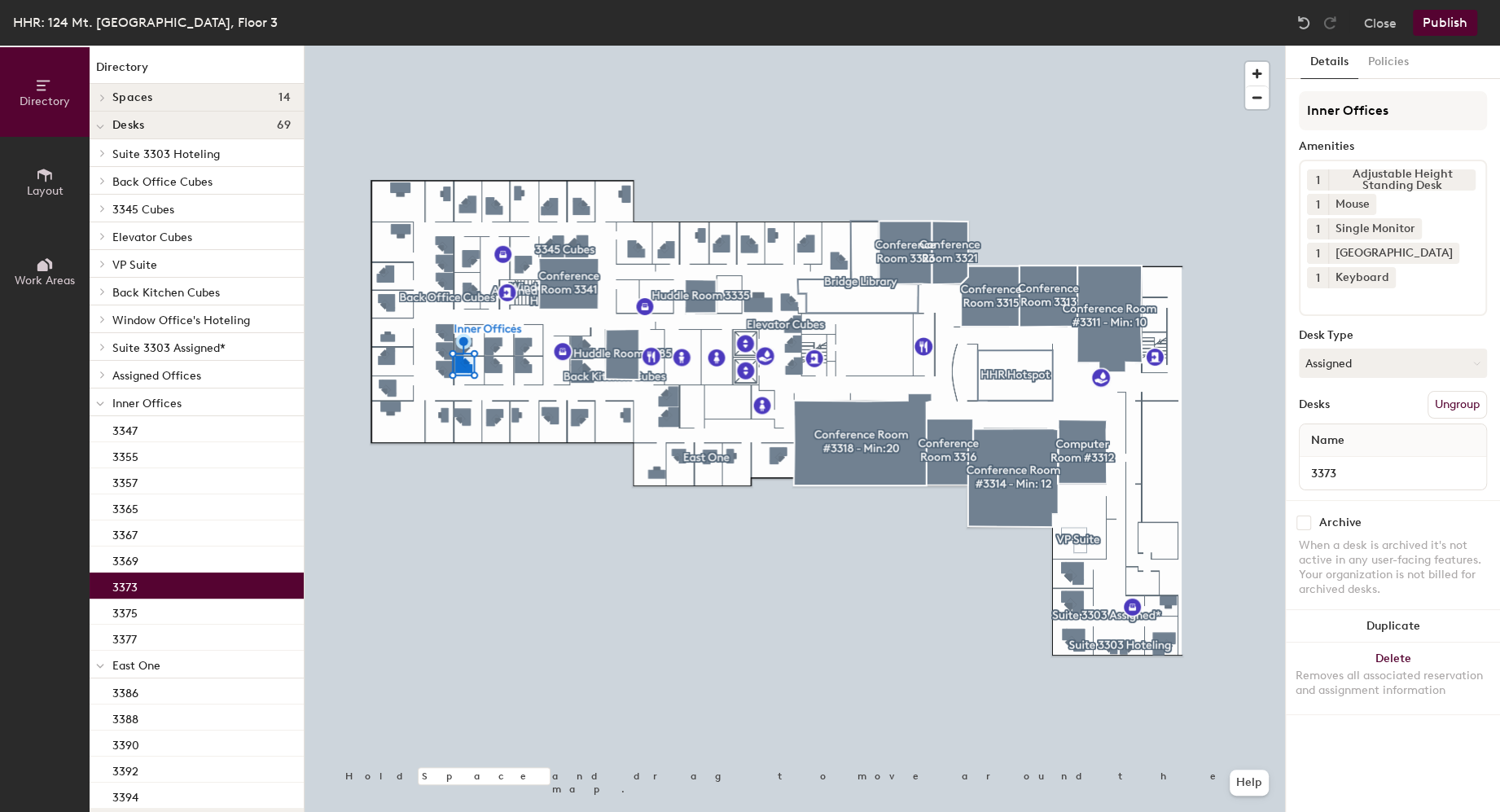
click at [522, 46] on div at bounding box center [795, 46] width 981 height 0
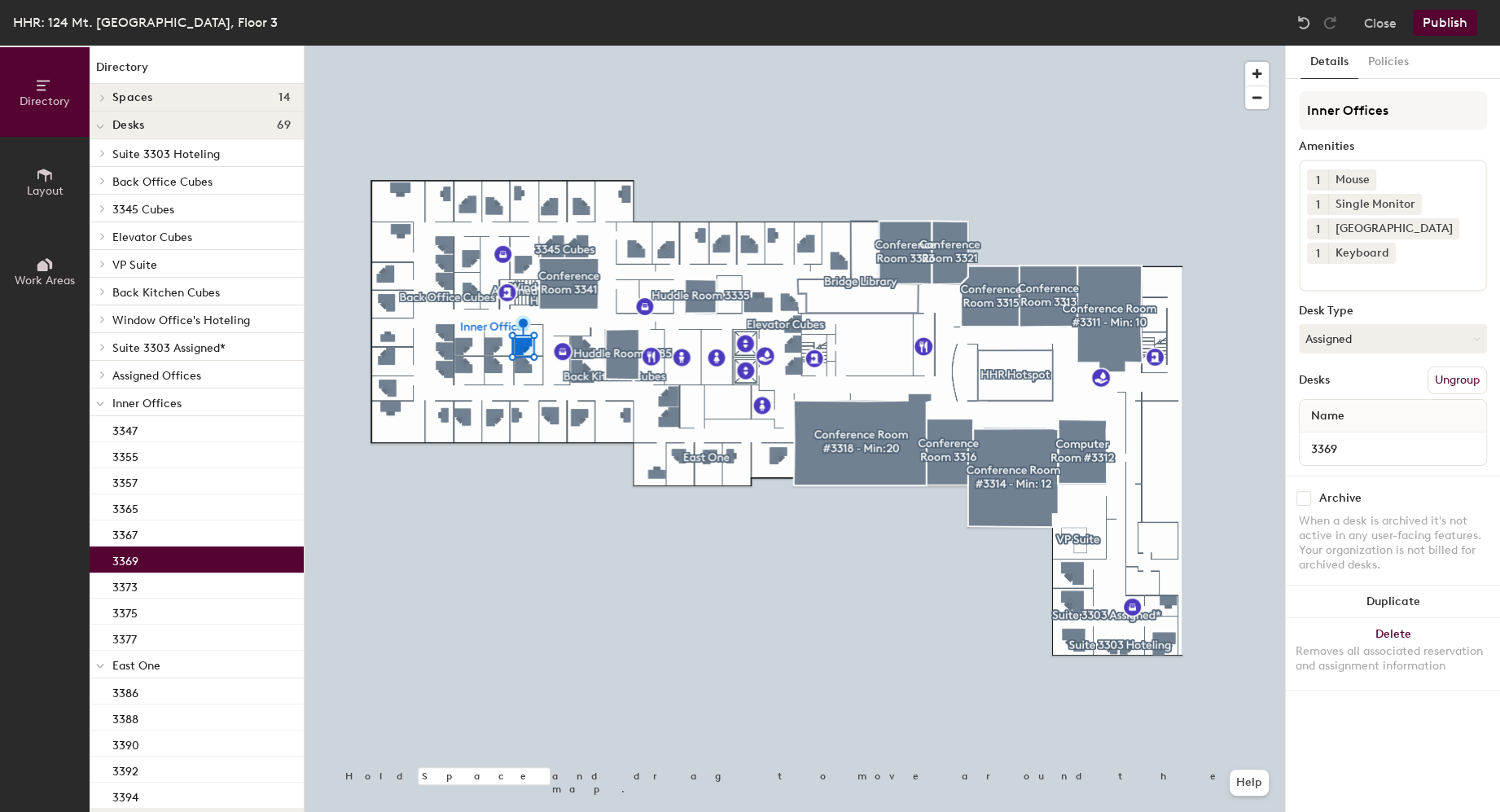
click at [191, 410] on p "Inner Offices" at bounding box center [201, 402] width 178 height 21
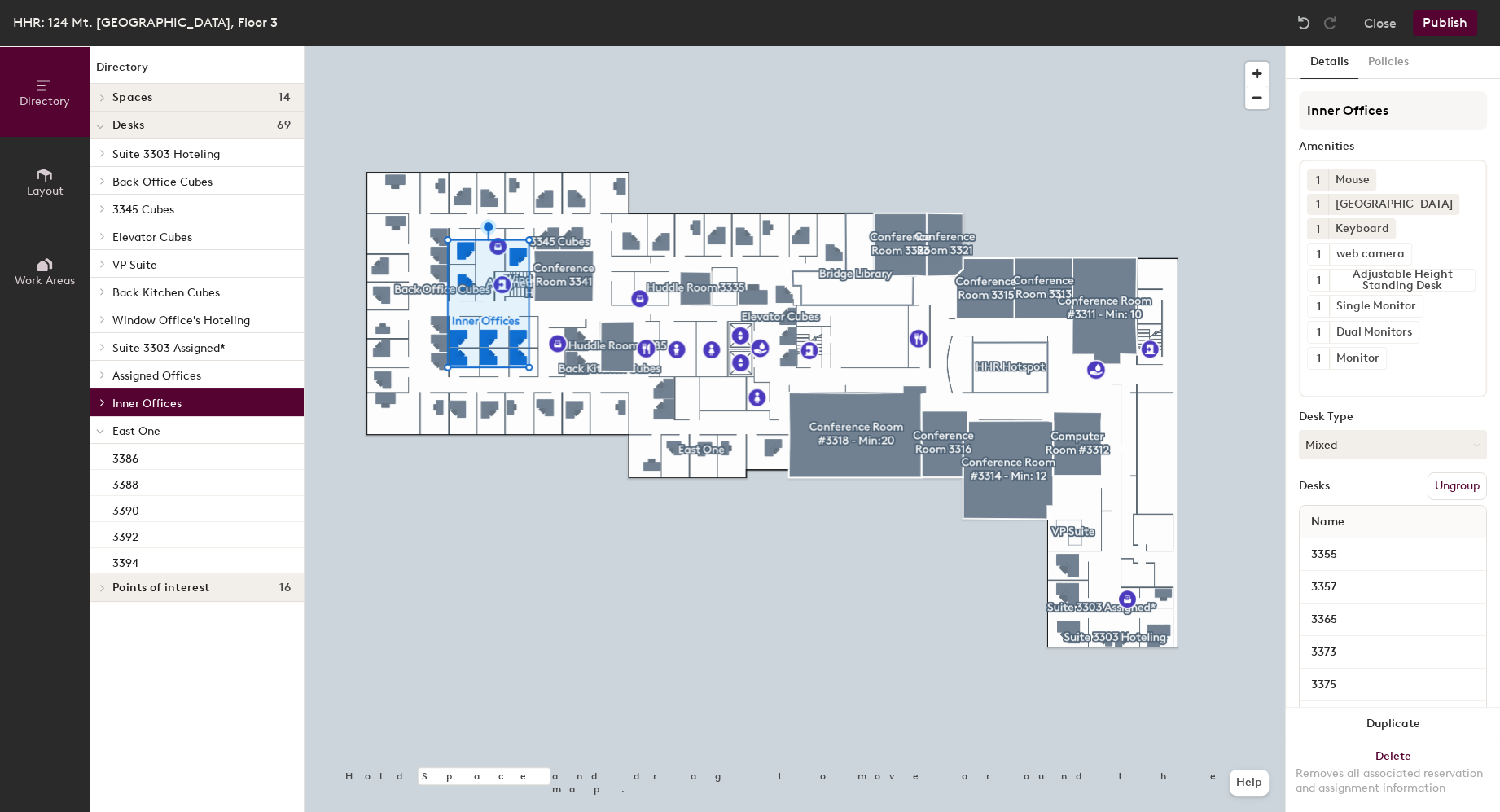
click at [101, 403] on icon at bounding box center [102, 402] width 7 height 8
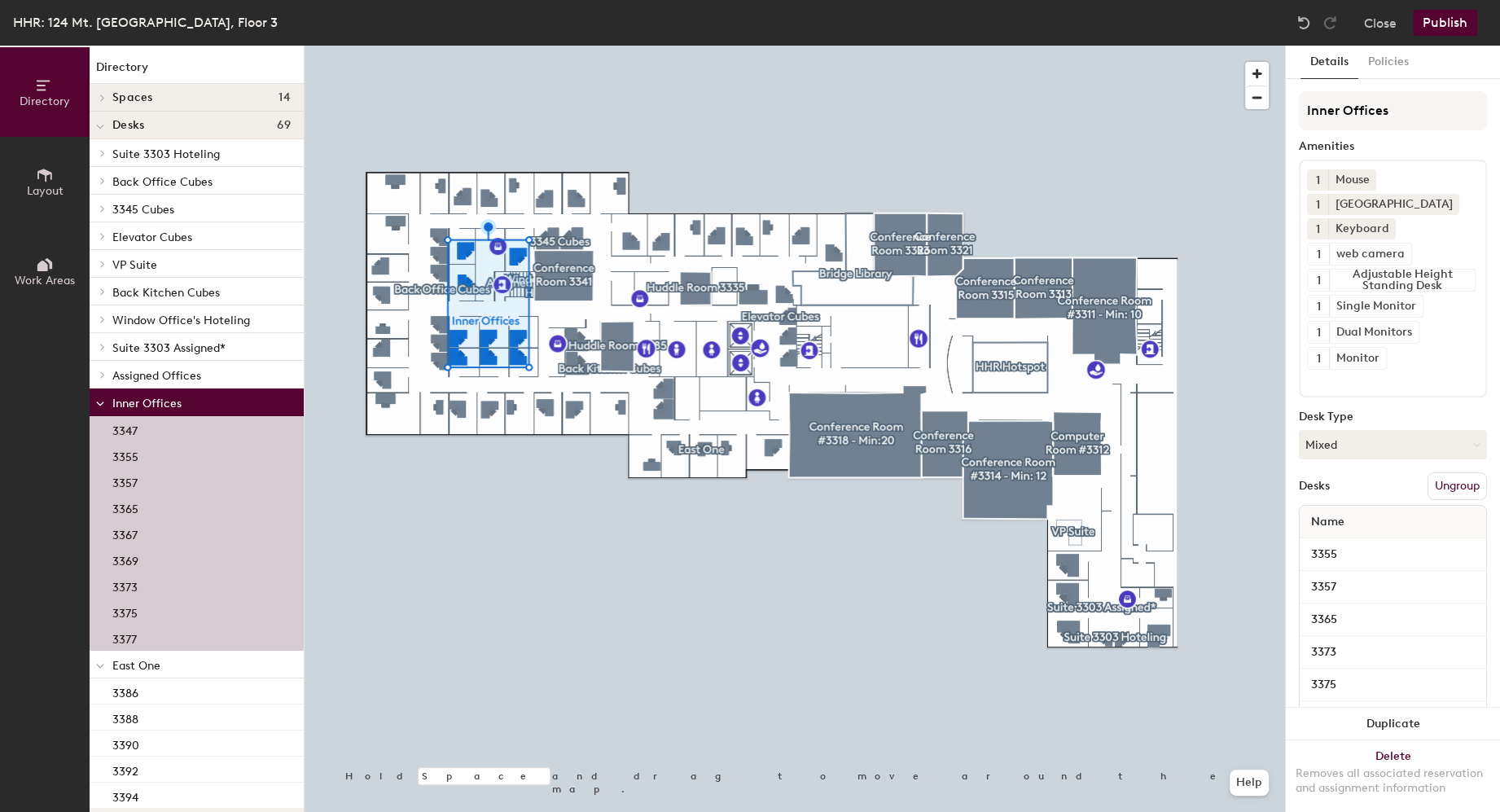
click at [101, 402] on icon at bounding box center [100, 403] width 8 height 7
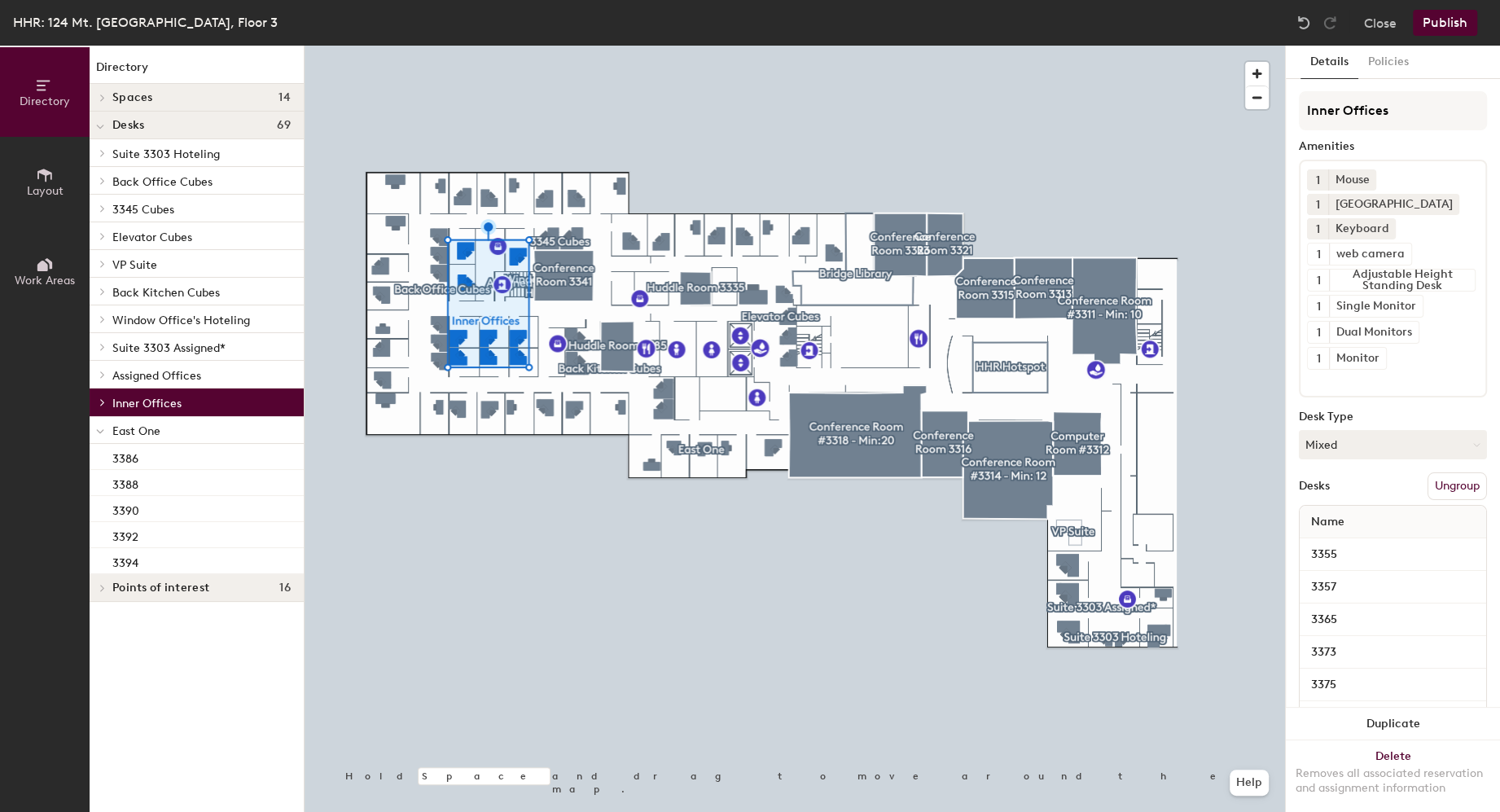
click at [102, 375] on icon at bounding box center [102, 374] width 7 height 8
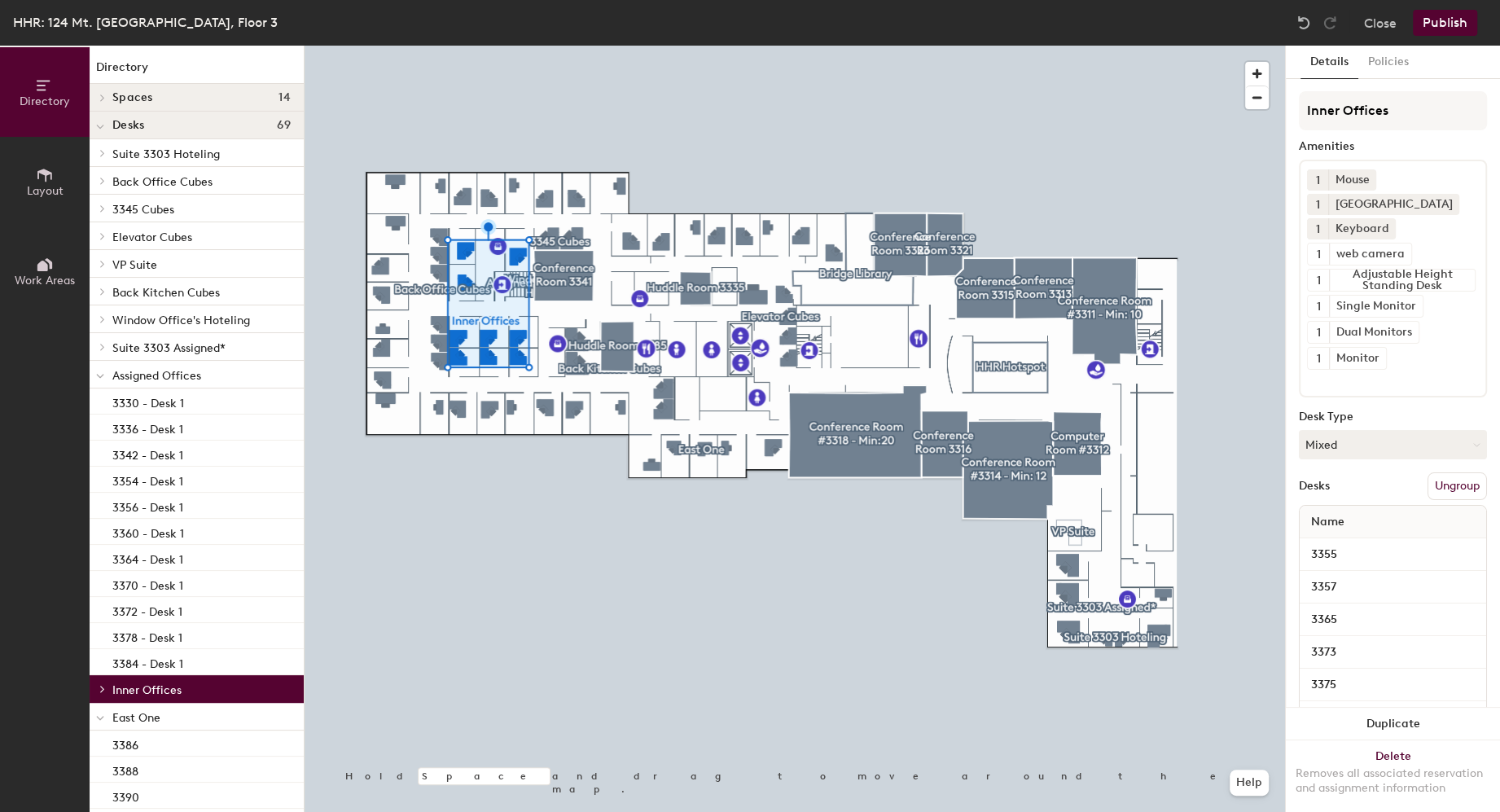
click at [165, 375] on span "Assigned Offices" at bounding box center [156, 376] width 89 height 14
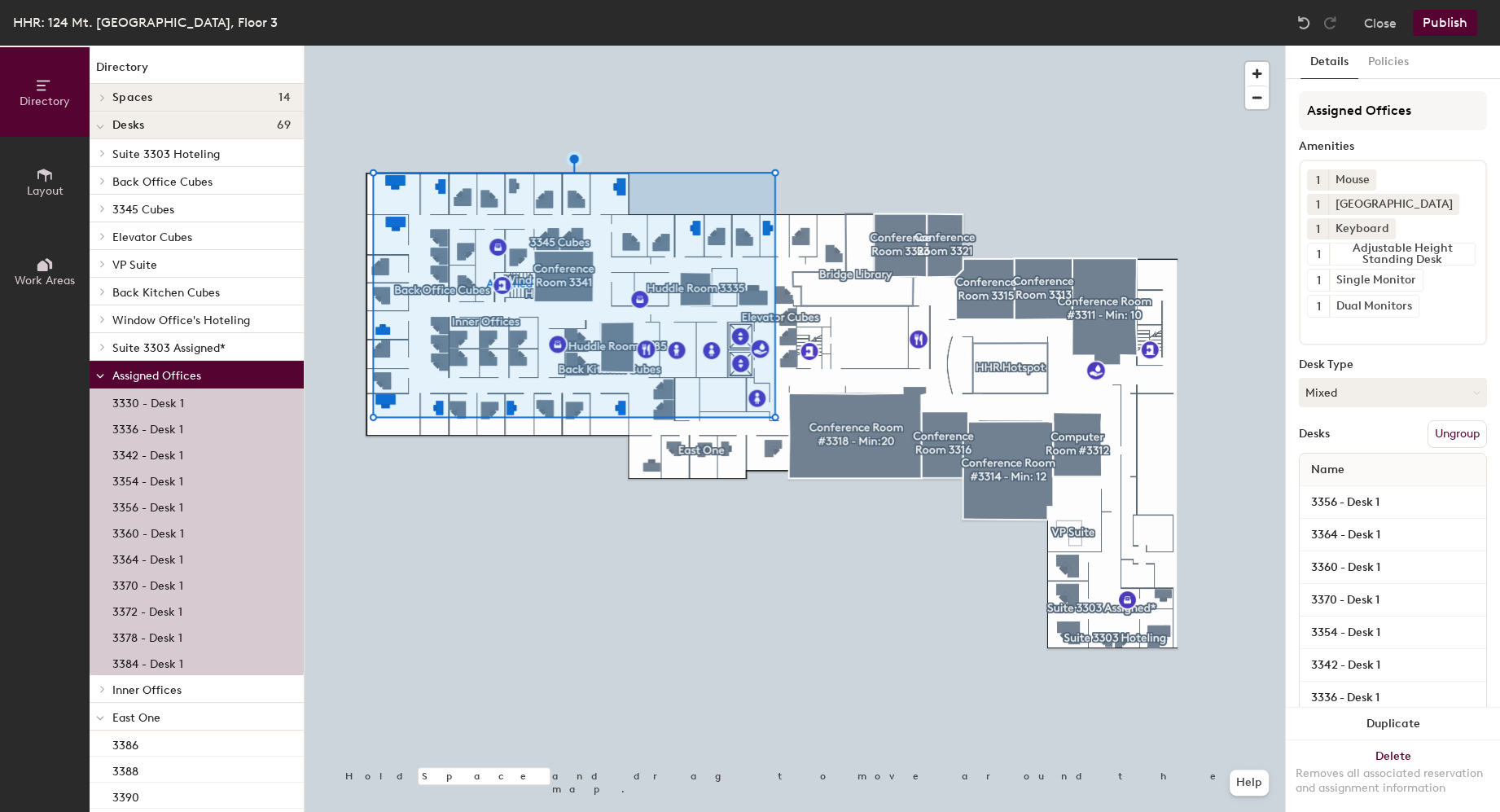
drag, startPoint x: 1410, startPoint y: 27, endPoint x: 1399, endPoint y: 27, distance: 11.0
click at [1410, 27] on div "Close Publish" at bounding box center [1389, 22] width 197 height 26
drag, startPoint x: 1394, startPoint y: 27, endPoint x: 1387, endPoint y: 35, distance: 10.6
click at [1394, 27] on button "Close" at bounding box center [1379, 22] width 32 height 26
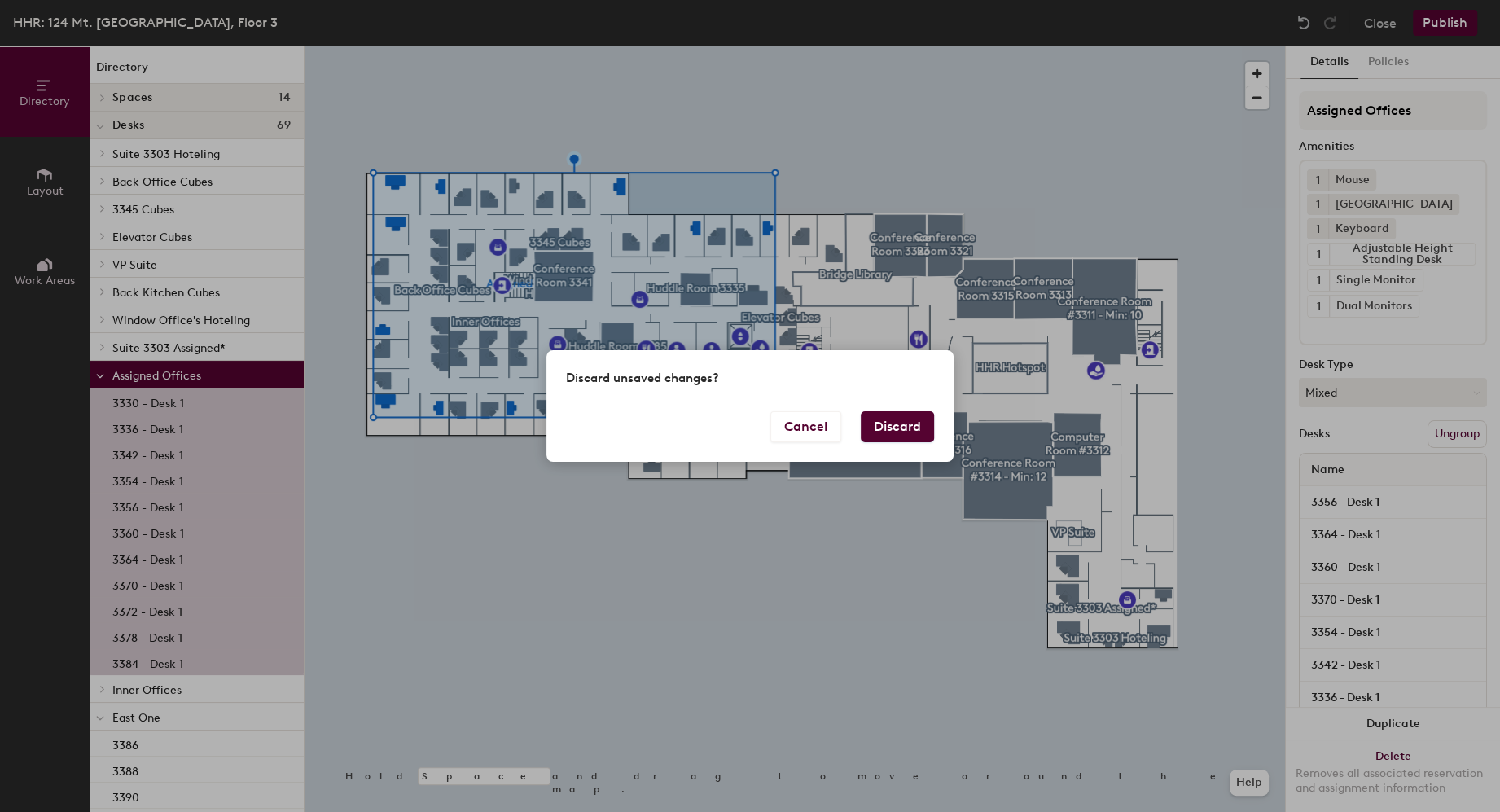
drag, startPoint x: 917, startPoint y: 424, endPoint x: 905, endPoint y: 439, distance: 19.2
click at [917, 424] on button "Discard" at bounding box center [897, 426] width 73 height 31
